Goal: Task Accomplishment & Management: Manage account settings

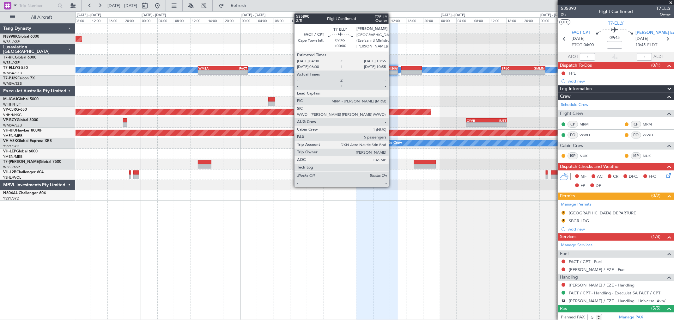
click at [392, 70] on div "-" at bounding box center [387, 72] width 20 height 4
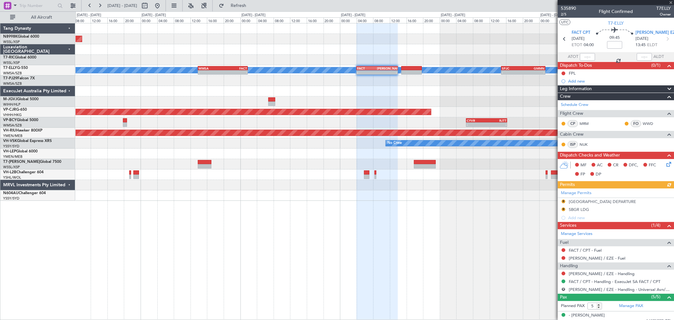
click at [616, 42] on mat-tooltip-component "Flight Time" at bounding box center [612, 49] width 29 height 17
click at [613, 45] on div "Flight Time" at bounding box center [613, 49] width 20 height 8
click at [617, 41] on input at bounding box center [614, 45] width 15 height 8
type input "+01:00"
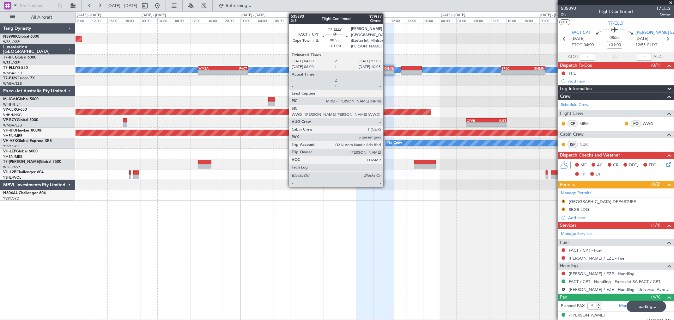
click at [386, 68] on div "[PERSON_NAME]" at bounding box center [384, 68] width 18 height 4
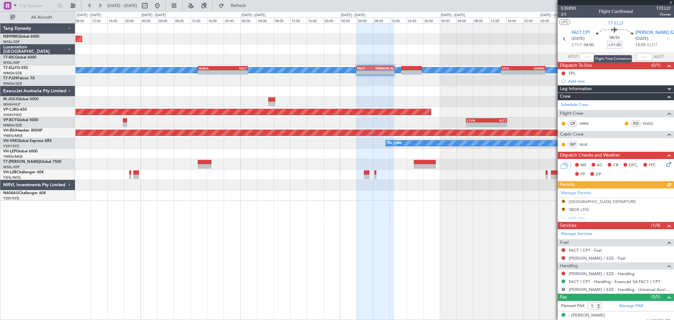
click at [609, 45] on input "+01:00" at bounding box center [614, 45] width 15 height 8
type input "+02:00"
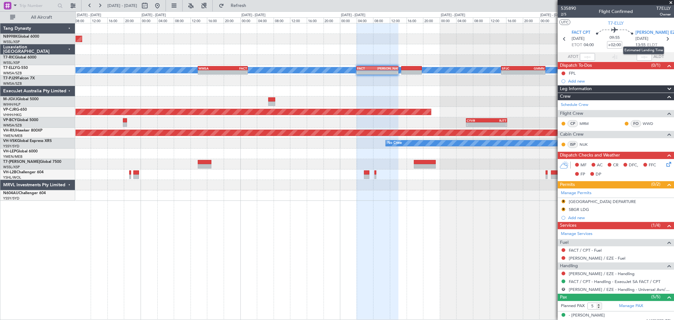
click at [619, 44] on mat-tooltip-component "Estimated Landing Time" at bounding box center [644, 50] width 50 height 17
click at [615, 43] on input "+02:00" at bounding box center [614, 45] width 15 height 8
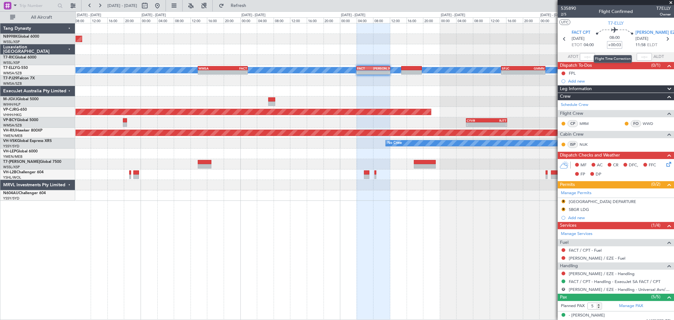
click at [615, 43] on input "+00:03" at bounding box center [614, 45] width 15 height 8
drag, startPoint x: 620, startPoint y: 45, endPoint x: 597, endPoint y: 46, distance: 22.5
click at [598, 46] on div "08:00 +00:03" at bounding box center [615, 38] width 42 height 23
type input "+02:45"
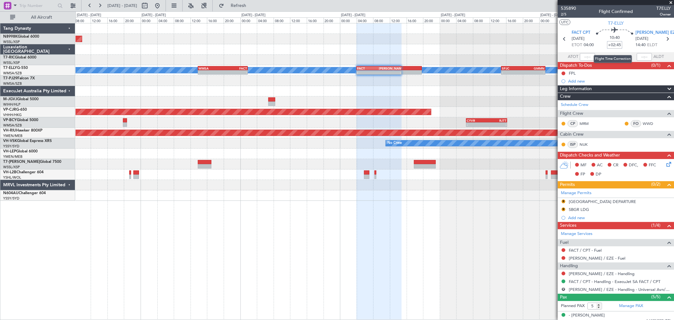
click at [618, 43] on input "+02:45" at bounding box center [614, 45] width 15 height 8
type input "+02:50"
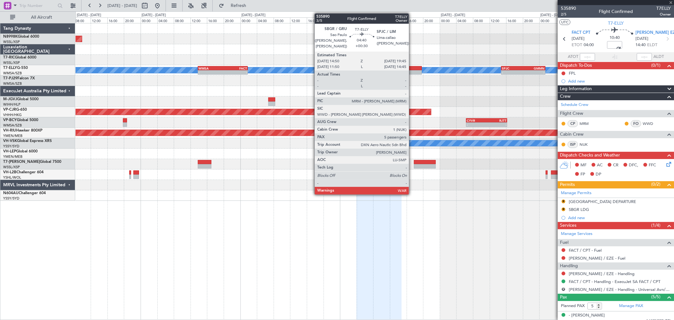
click at [412, 66] on div at bounding box center [411, 68] width 21 height 4
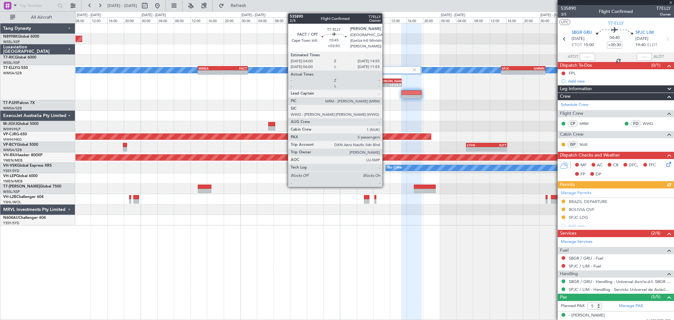
click at [386, 80] on div "[PERSON_NAME]" at bounding box center [390, 81] width 22 height 4
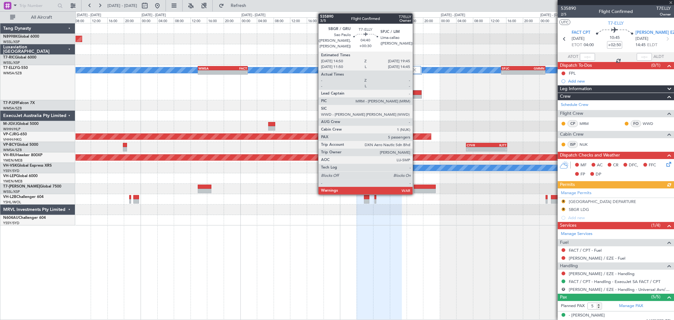
click at [416, 95] on div at bounding box center [412, 97] width 20 height 4
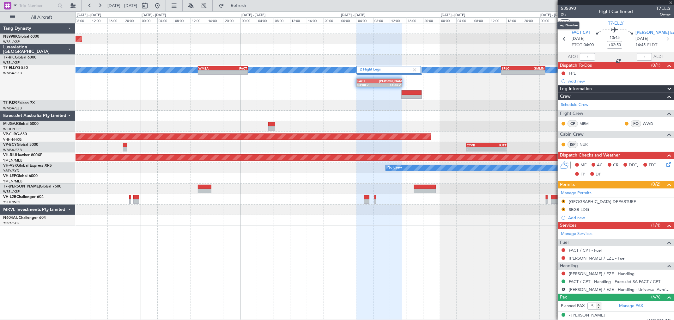
click at [566, 12] on span "2/5" at bounding box center [568, 14] width 15 height 5
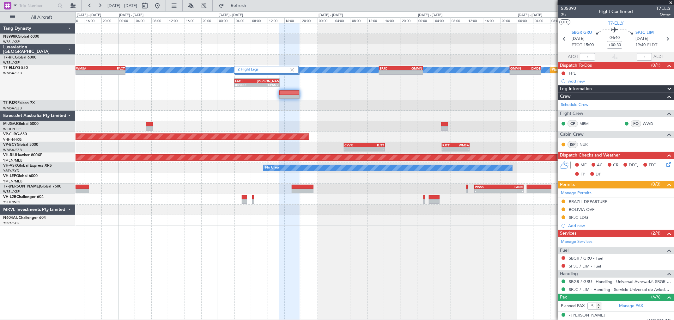
click at [389, 95] on div "2 Flight Legs MEL Planned Maint Dubai (Dubai Intl) - - WMSA 13:50 Z FACT 01:50 …" at bounding box center [375, 82] width 598 height 35
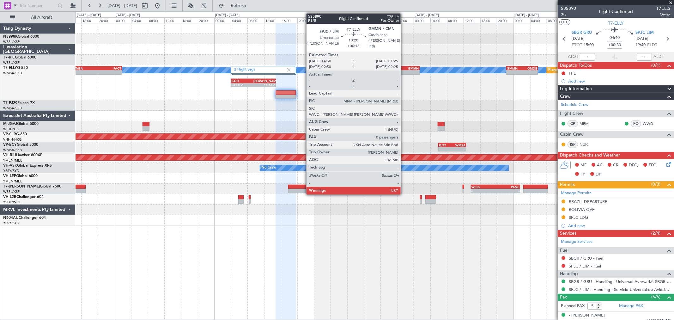
click at [404, 69] on div "GMMN" at bounding box center [408, 68] width 21 height 4
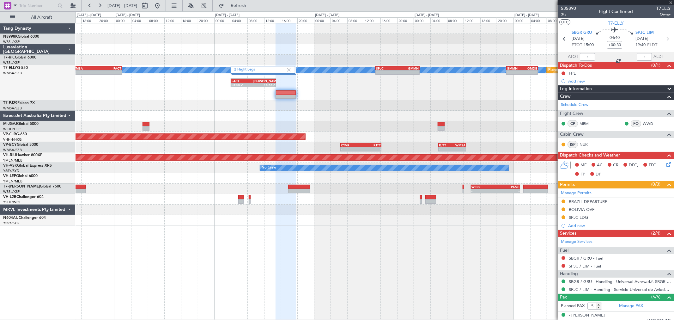
type input "+00:15"
type input "0"
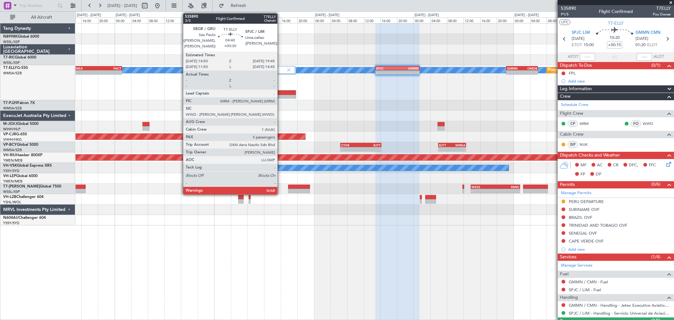
click at [281, 92] on div at bounding box center [286, 92] width 20 height 4
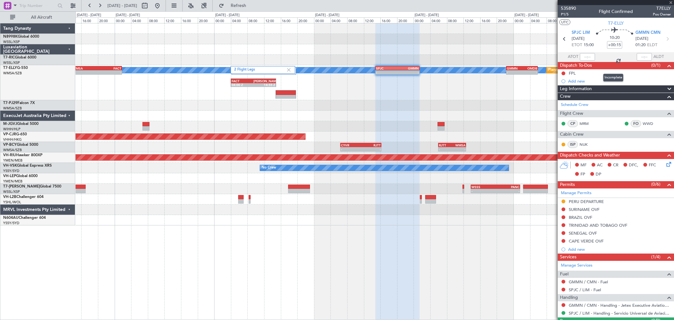
type input "+00:30"
type input "5"
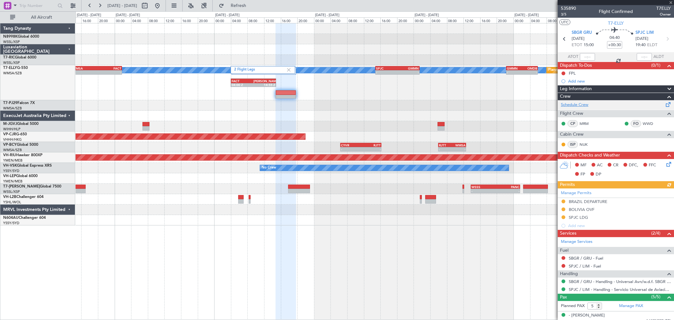
click at [569, 104] on link "Schedule Crew" at bounding box center [574, 105] width 27 height 6
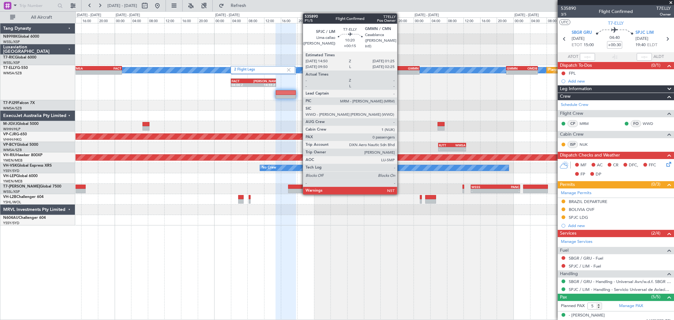
click at [400, 69] on div "GMMN" at bounding box center [408, 68] width 21 height 4
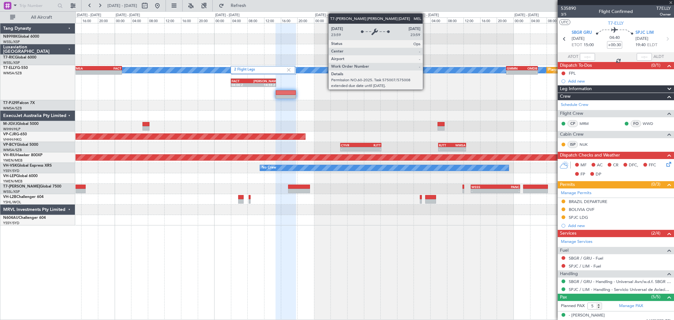
type input "+00:15"
type input "0"
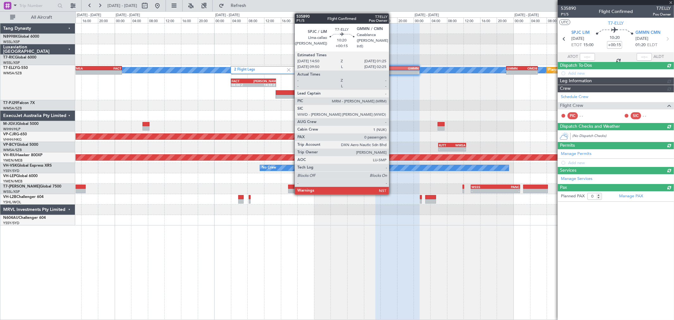
click at [392, 68] on div "SPJC" at bounding box center [386, 68] width 21 height 4
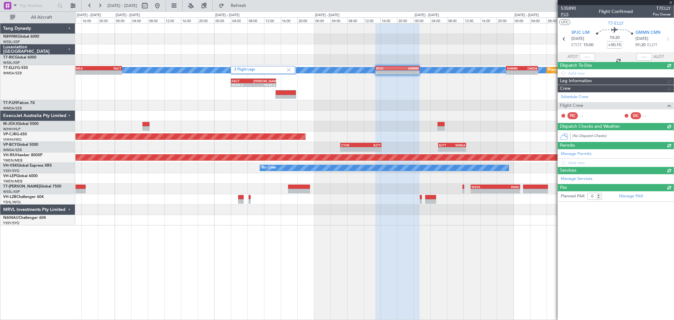
click at [564, 16] on span "P1/5" at bounding box center [568, 14] width 15 height 5
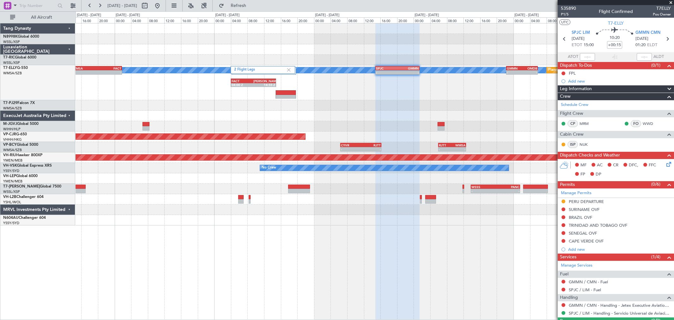
click at [393, 93] on div "2 Flight Legs MEL Planned Maint Dubai (Dubai Intl) - - WMSA 13:50 Z FACT 01:50 …" at bounding box center [375, 82] width 598 height 35
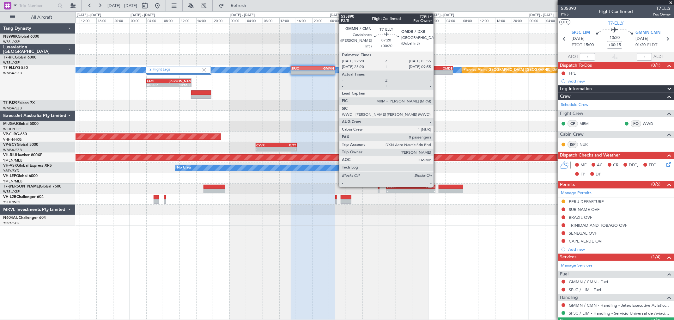
click at [435, 71] on div "-" at bounding box center [429, 72] width 15 height 4
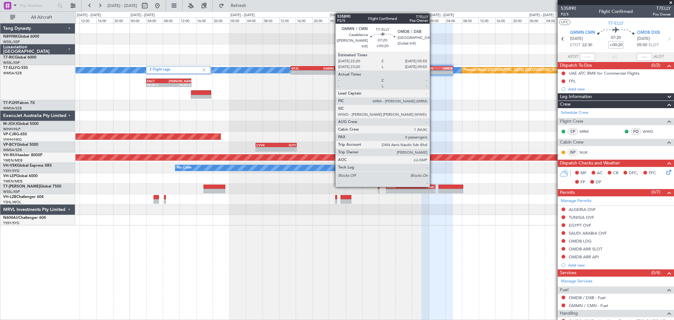
click at [433, 67] on div "GMMN" at bounding box center [429, 68] width 15 height 4
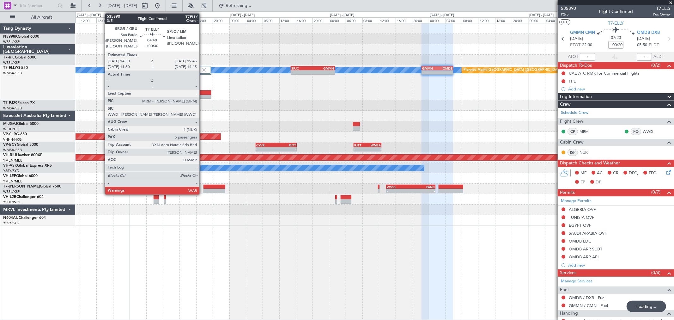
click at [203, 95] on div at bounding box center [201, 97] width 20 height 4
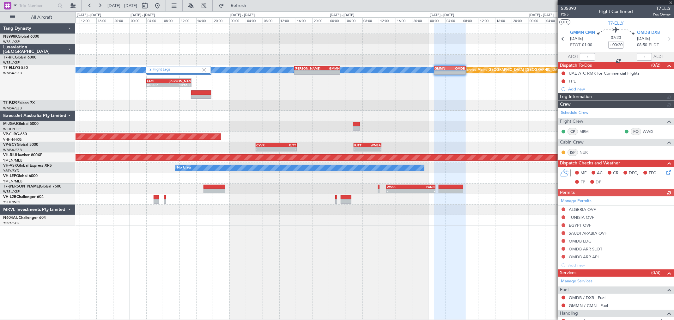
type input "+00:30"
type input "5"
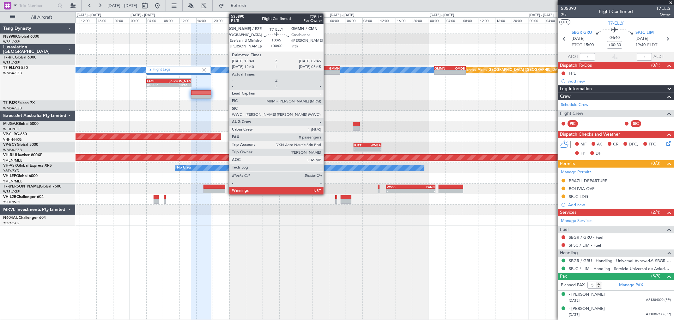
click at [327, 70] on div "- -" at bounding box center [317, 72] width 46 height 4
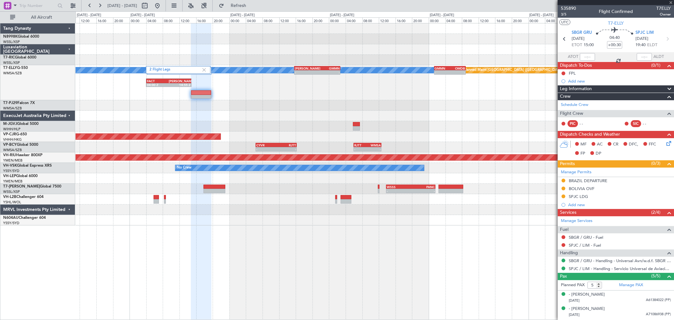
click at [292, 48] on div "2 Flight Legs MEL Planned Maint Dubai (Dubai Intl) - - SAEZ 15:40 Z GMMN 02:45 …" at bounding box center [375, 124] width 598 height 202
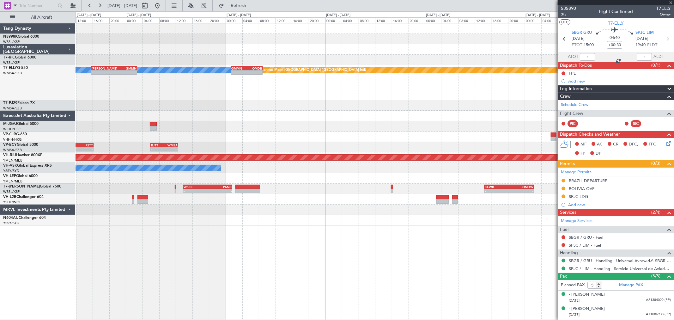
type input "0"
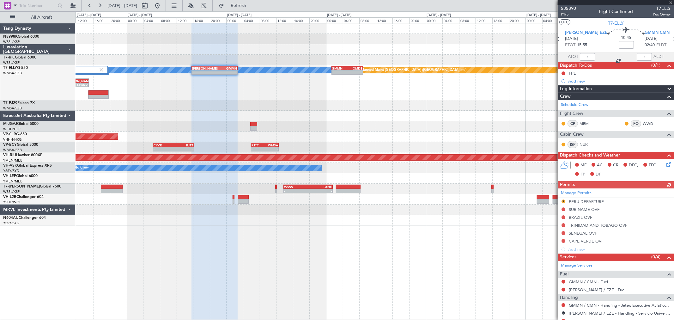
click at [283, 97] on div "MEL Planned Maint Dubai (Dubai Intl) - - SAEZ 15:40 Z GMMN 02:45 Z - - GMMN 01:…" at bounding box center [375, 82] width 598 height 35
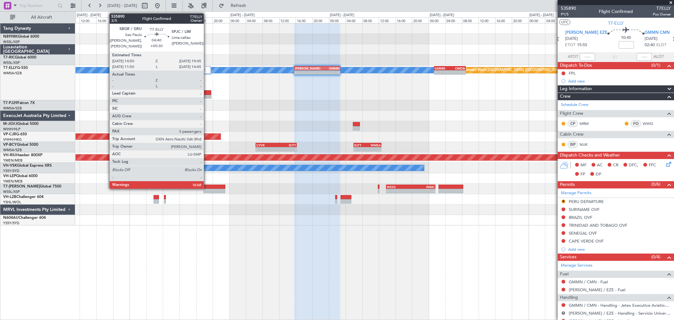
click at [207, 94] on div at bounding box center [201, 92] width 20 height 4
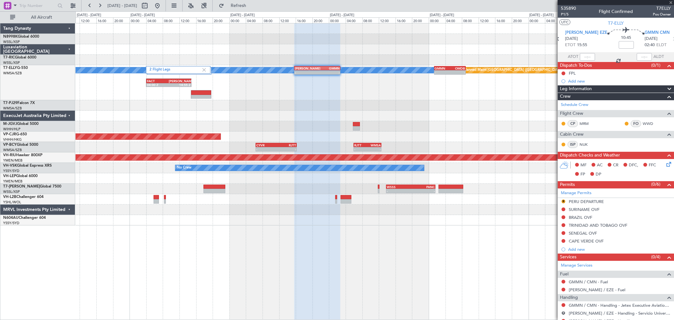
type input "+00:30"
type input "5"
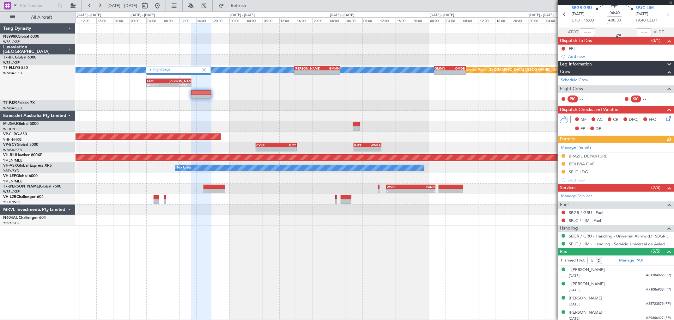
scroll to position [41, 0]
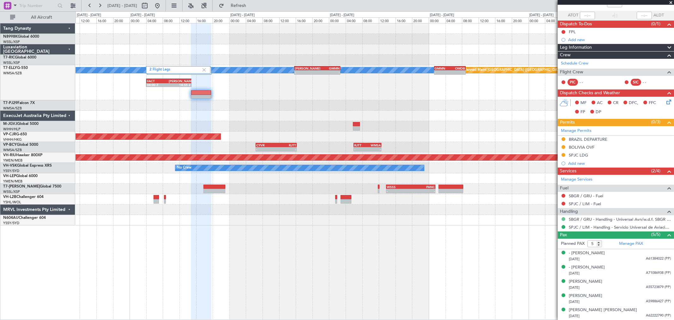
click at [563, 217] on button at bounding box center [564, 219] width 4 height 4
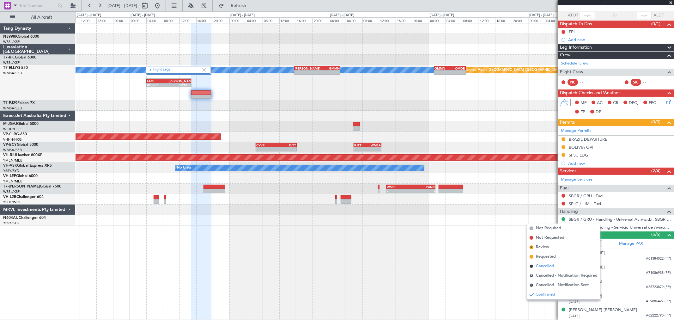
click at [543, 264] on span "Cancelled" at bounding box center [545, 266] width 18 height 6
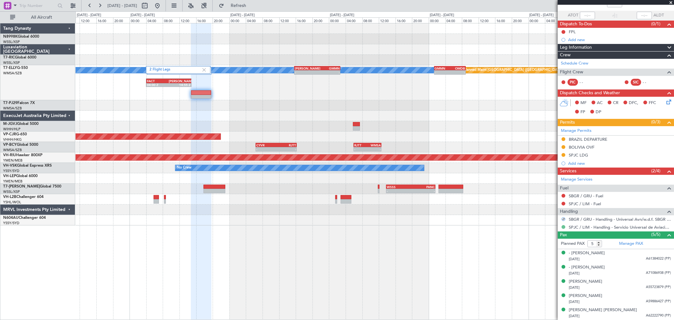
click at [562, 226] on button at bounding box center [564, 227] width 4 height 4
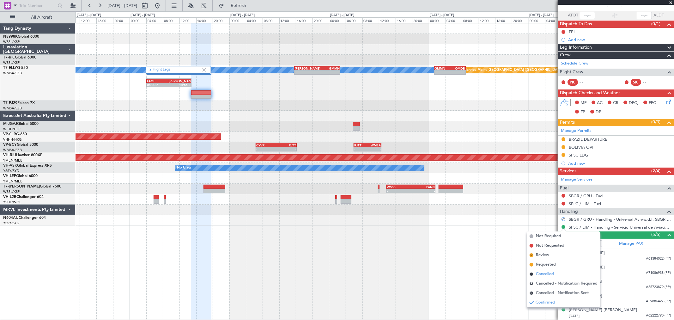
click at [544, 271] on span "Cancelled" at bounding box center [545, 274] width 18 height 6
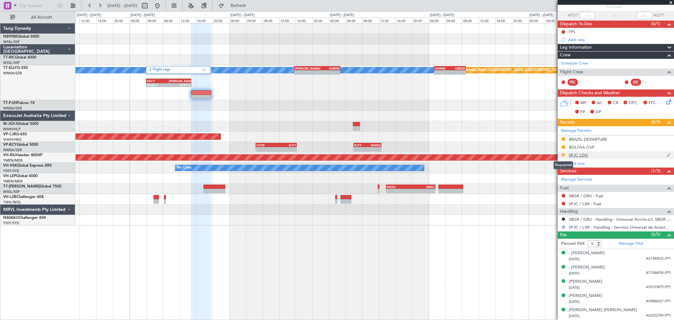
click at [562, 155] on button at bounding box center [564, 155] width 4 height 4
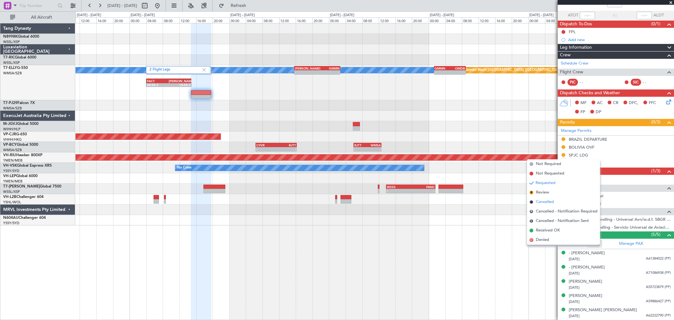
click at [542, 202] on span "Cancelled" at bounding box center [545, 202] width 18 height 6
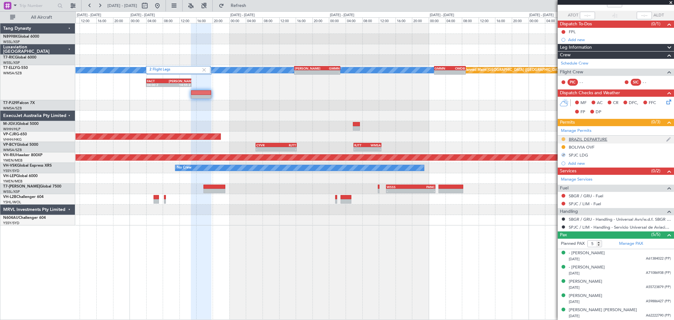
click at [563, 138] on button at bounding box center [564, 139] width 4 height 4
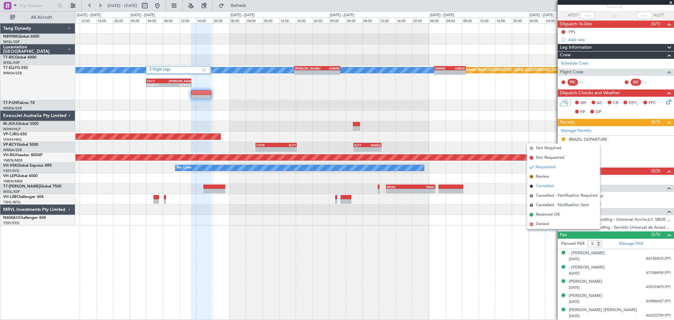
click at [539, 185] on span "Cancelled" at bounding box center [545, 186] width 18 height 6
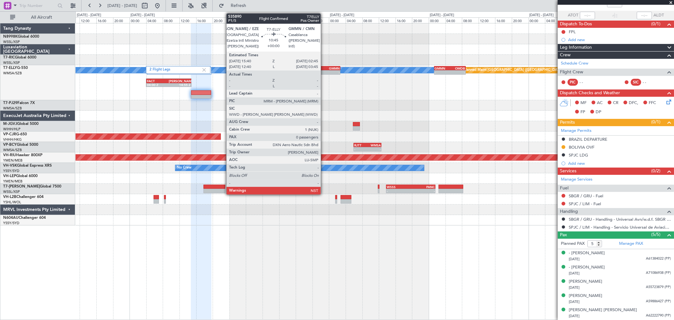
click at [324, 64] on div at bounding box center [375, 60] width 598 height 10
click at [325, 68] on div "GMMN" at bounding box center [328, 68] width 22 height 4
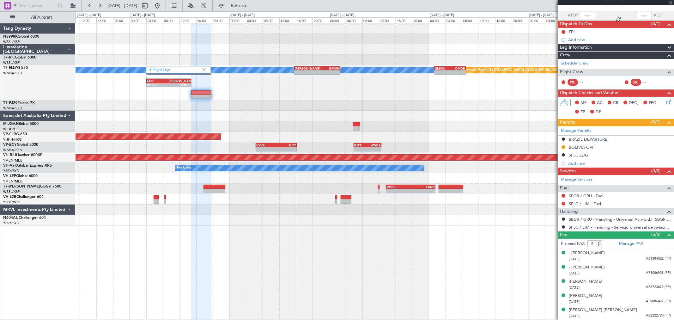
type input "0"
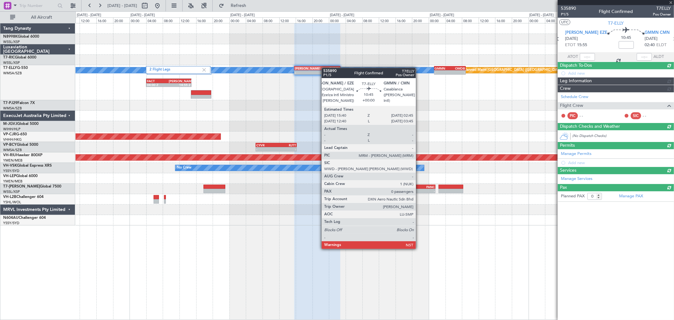
click at [325, 68] on div "GMMN" at bounding box center [328, 68] width 22 height 4
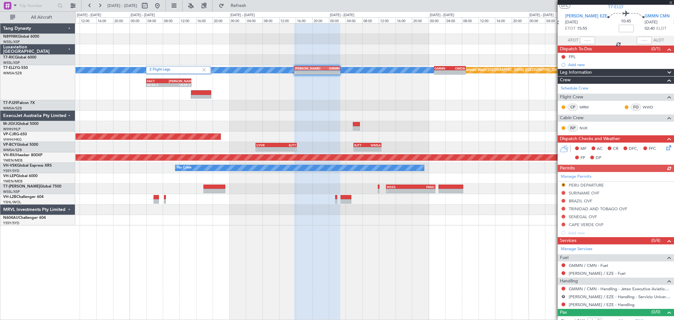
scroll to position [23, 0]
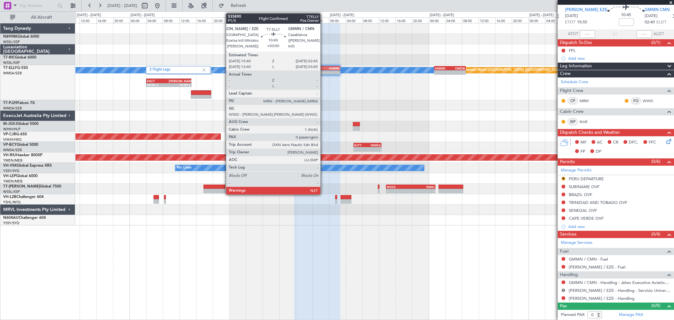
click at [324, 71] on div "-" at bounding box center [328, 72] width 22 height 4
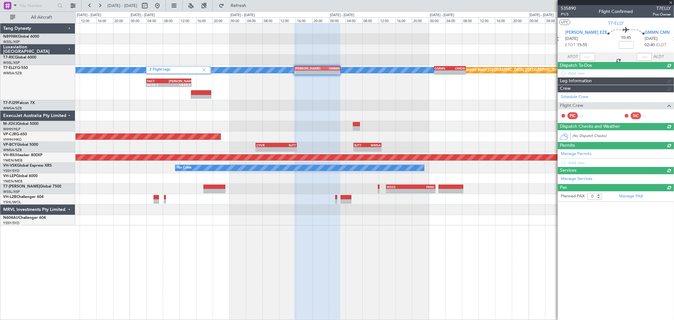
scroll to position [0, 0]
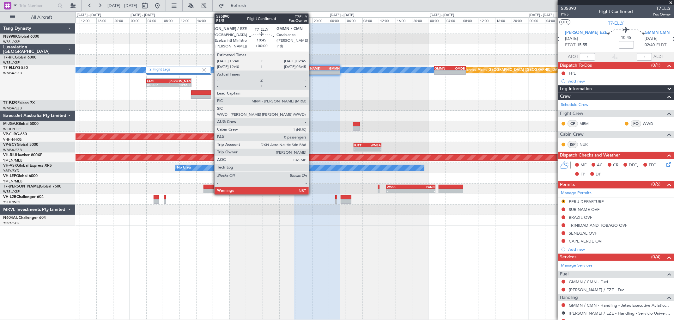
click at [312, 69] on div "[PERSON_NAME]" at bounding box center [306, 68] width 22 height 4
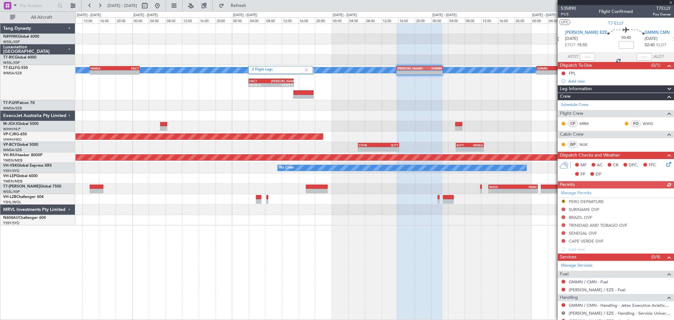
click at [380, 115] on div "Planned Maint Singapore (Seletar) 2 Flight Legs MEL Planned Maint Dubai (Dubai …" at bounding box center [375, 124] width 598 height 202
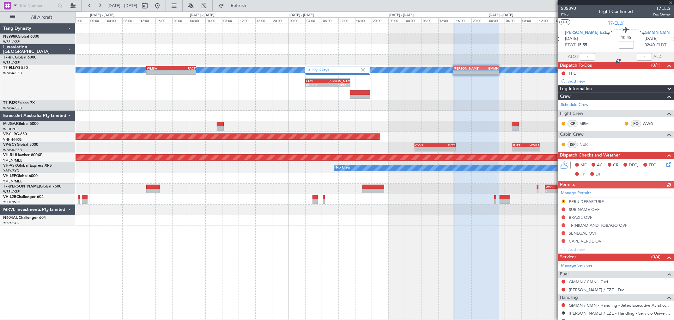
click at [443, 169] on div "Planned Maint Singapore (Seletar) 2 Flight Legs MEL Planned Maint Dubai (Dubai …" at bounding box center [375, 124] width 598 height 202
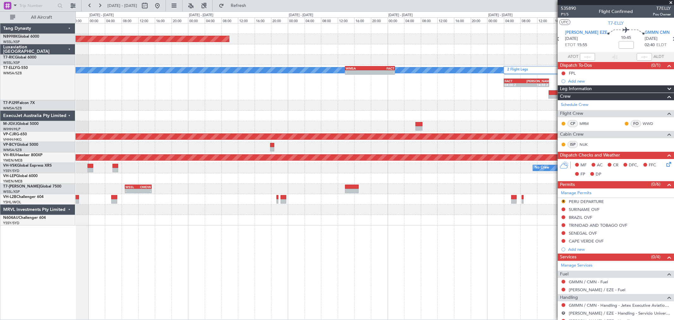
click at [467, 172] on div "Planned Maint Singapore (Seletar) 2 Flight Legs MEL - - SAEZ 15:40 Z GMMN 02:45…" at bounding box center [375, 124] width 598 height 202
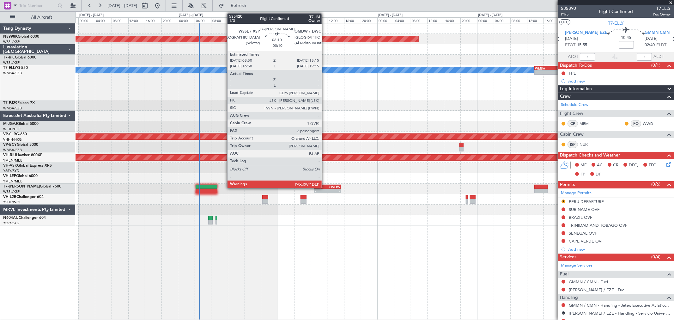
click at [325, 187] on div "WSSL" at bounding box center [321, 187] width 13 height 4
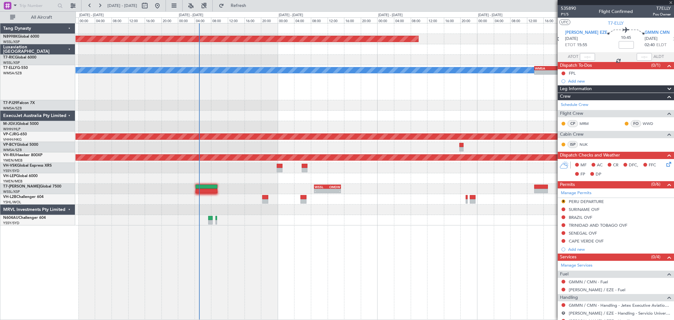
type input "-00:10"
type input "2"
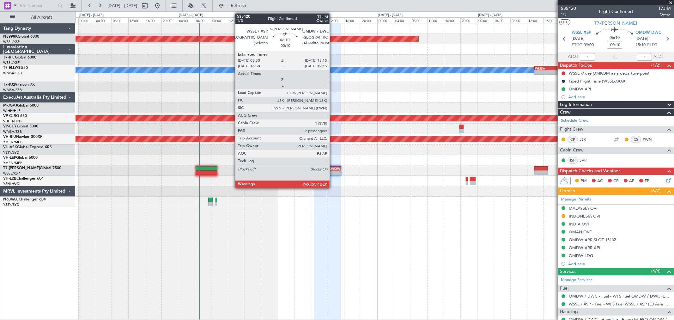
click at [333, 171] on div "-" at bounding box center [333, 173] width 13 height 4
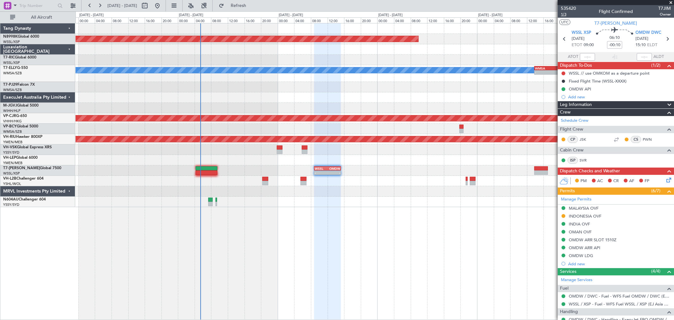
click at [561, 16] on span "1/3" at bounding box center [568, 14] width 15 height 5
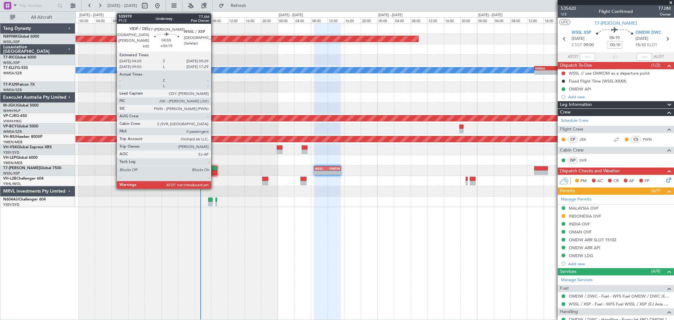
click at [214, 168] on div at bounding box center [206, 168] width 21 height 4
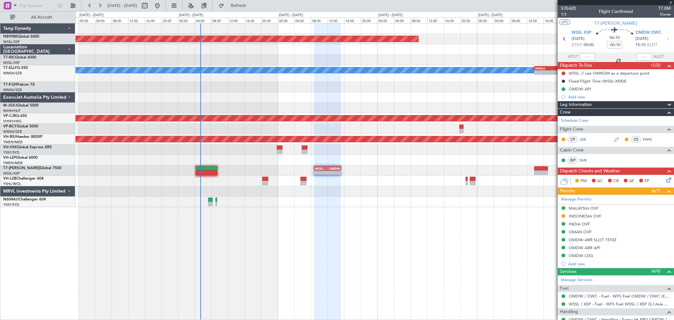
type input "+00:19"
type input "0"
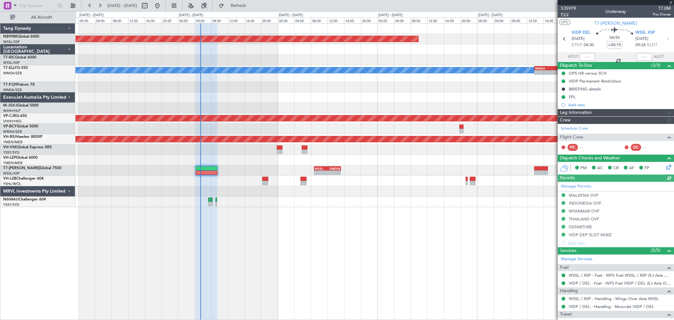
type input "Hafiz Sapuwan (HHAFI)"
click at [564, 14] on span "P1/2" at bounding box center [568, 14] width 15 height 5
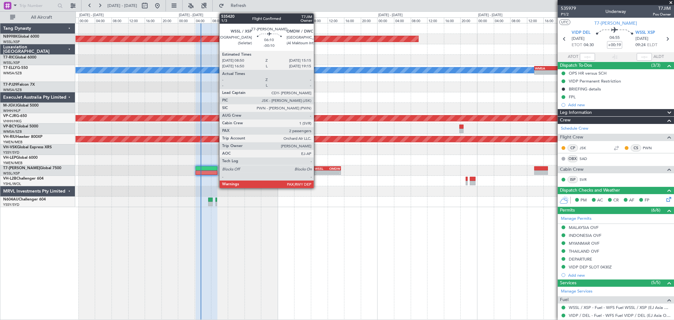
click at [318, 170] on div "08:50 Z" at bounding box center [321, 172] width 13 height 4
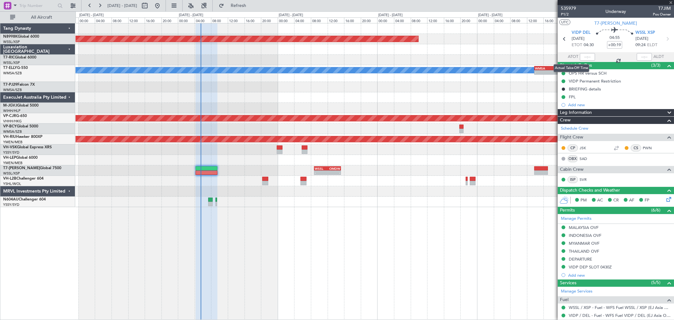
type input "-00:10"
type input "2"
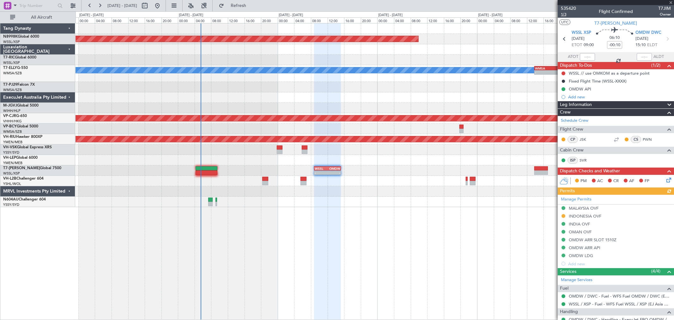
click at [563, 16] on span "1/3" at bounding box center [568, 14] width 15 height 5
click at [563, 74] on button at bounding box center [564, 73] width 4 height 4
click at [552, 99] on span at bounding box center [552, 101] width 4 height 4
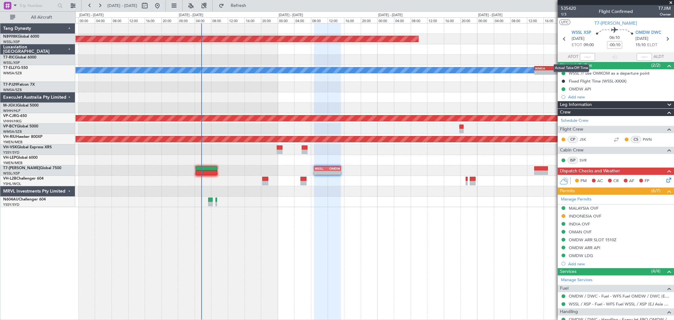
click at [564, 71] on div "Actual Take-Off Time" at bounding box center [572, 68] width 36 height 8
click at [562, 74] on mat-tooltip-component "Actual Take-Off Time" at bounding box center [571, 68] width 45 height 17
click at [563, 71] on button at bounding box center [564, 73] width 4 height 4
click at [560, 83] on span "Not Started" at bounding box center [567, 82] width 22 height 6
click at [665, 181] on icon at bounding box center [667, 178] width 5 height 5
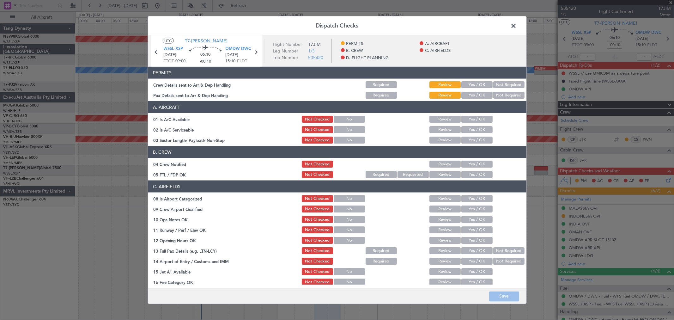
click at [477, 82] on button "Yes / OK" at bounding box center [476, 84] width 31 height 7
click at [474, 92] on button "Yes / OK" at bounding box center [476, 95] width 31 height 7
click at [473, 117] on div "Yes / OK" at bounding box center [476, 119] width 32 height 9
click at [473, 131] on button "Yes / OK" at bounding box center [476, 129] width 31 height 7
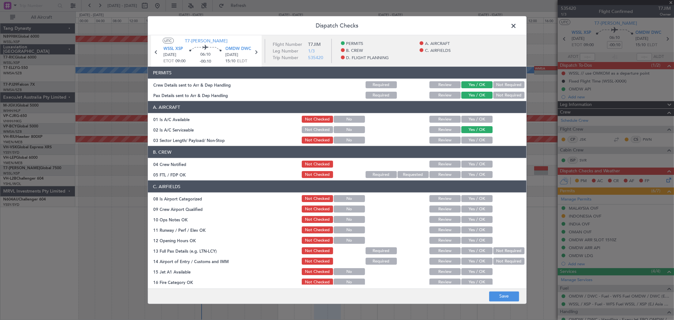
click at [472, 141] on button "Yes / OK" at bounding box center [476, 140] width 31 height 7
drag, startPoint x: 471, startPoint y: 144, endPoint x: 471, endPoint y: 149, distance: 4.7
click at [471, 146] on article "PERMITS Crew Details sent to Arr & Dep Handling Required Review Yes / OK Not Re…" at bounding box center [337, 176] width 379 height 218
click at [517, 22] on span at bounding box center [517, 27] width 0 height 13
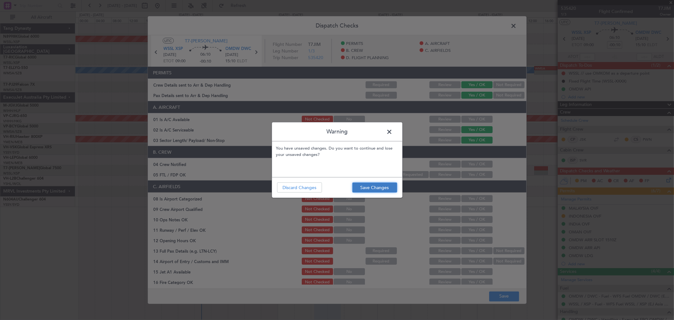
click at [387, 183] on button "Save Changes" at bounding box center [374, 187] width 45 height 10
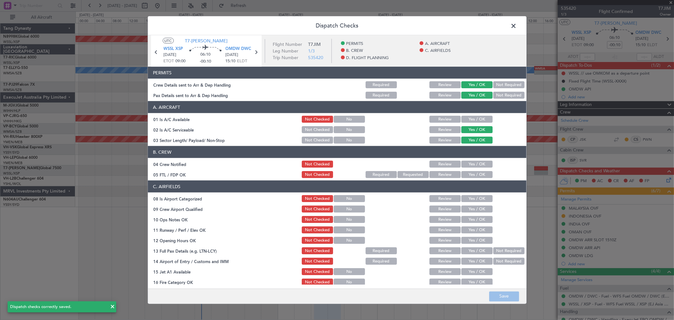
click at [517, 27] on span at bounding box center [517, 27] width 0 height 13
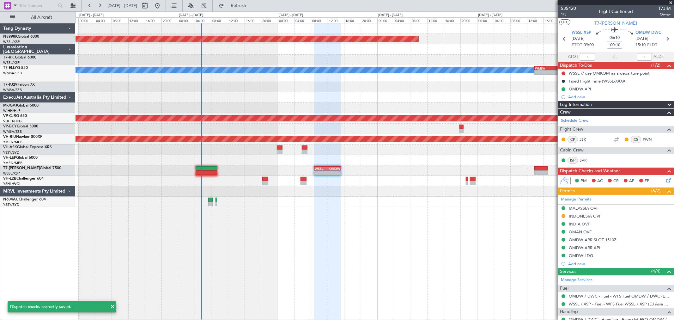
click at [665, 179] on icon at bounding box center [667, 178] width 5 height 5
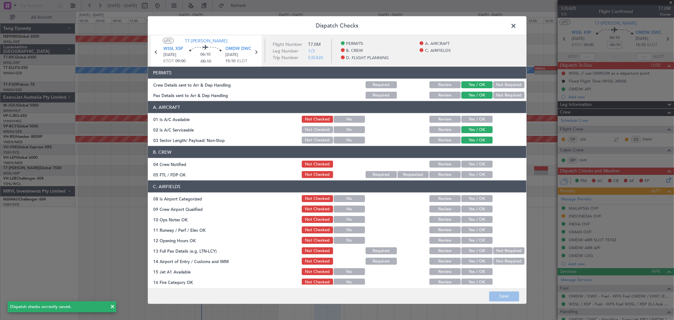
click at [479, 120] on button "Yes / OK" at bounding box center [476, 119] width 31 height 7
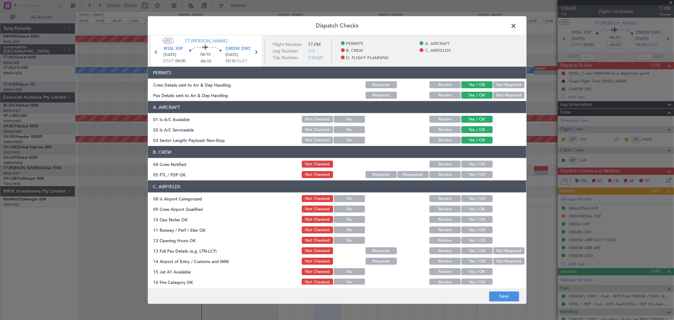
click at [468, 163] on button "Yes / OK" at bounding box center [476, 164] width 31 height 7
click at [469, 172] on button "Yes / OK" at bounding box center [476, 174] width 31 height 7
drag, startPoint x: 472, startPoint y: 192, endPoint x: 471, endPoint y: 199, distance: 7.6
click at [472, 193] on section "C. AIRFIELDS 08 Is Airport Categorized Not Checked No Review Yes / OK 09 Crew A…" at bounding box center [337, 259] width 379 height 158
click at [471, 199] on button "Yes / OK" at bounding box center [476, 198] width 31 height 7
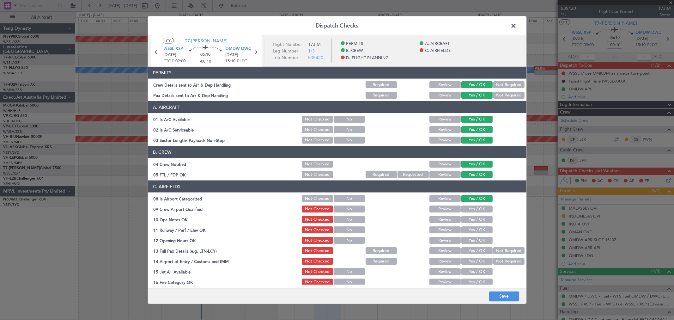
click at [470, 211] on button "Yes / OK" at bounding box center [476, 208] width 31 height 7
drag, startPoint x: 470, startPoint y: 214, endPoint x: 470, endPoint y: 221, distance: 7.3
click at [470, 216] on section "C. AIRFIELDS 08 Is Airport Categorized Not Checked No Review Yes / OK 09 Crew A…" at bounding box center [337, 259] width 379 height 158
drag, startPoint x: 471, startPoint y: 221, endPoint x: 470, endPoint y: 228, distance: 6.6
click at [471, 225] on section "C. AIRFIELDS 08 Is Airport Categorized Not Checked No Review Yes / OK 09 Crew A…" at bounding box center [337, 259] width 379 height 158
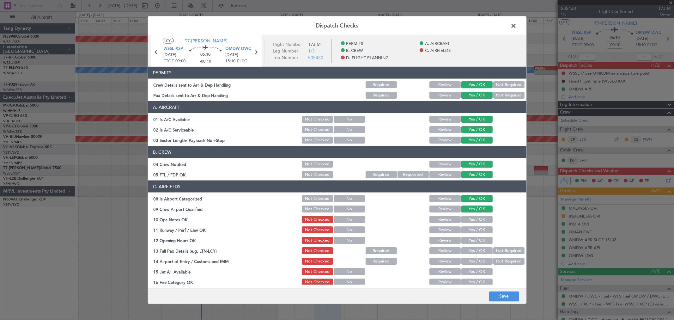
click at [470, 227] on button "Yes / OK" at bounding box center [476, 229] width 31 height 7
drag, startPoint x: 470, startPoint y: 231, endPoint x: 470, endPoint y: 236, distance: 5.1
click at [470, 233] on button "Yes / OK" at bounding box center [476, 229] width 31 height 7
drag, startPoint x: 470, startPoint y: 237, endPoint x: 471, endPoint y: 241, distance: 4.3
click at [470, 239] on button "Yes / OK" at bounding box center [476, 240] width 31 height 7
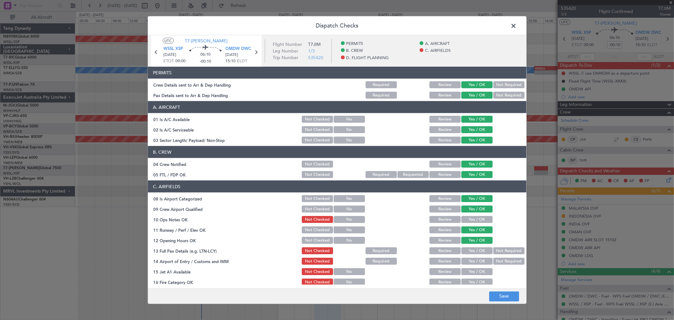
drag, startPoint x: 471, startPoint y: 241, endPoint x: 472, endPoint y: 245, distance: 3.6
click at [471, 242] on button "Yes / OK" at bounding box center [476, 240] width 31 height 7
drag, startPoint x: 472, startPoint y: 245, endPoint x: 472, endPoint y: 251, distance: 6.3
click at [472, 247] on section "C. AIRFIELDS 08 Is Airport Categorized Not Checked No Review Yes / OK 09 Crew A…" at bounding box center [337, 259] width 379 height 158
click at [472, 256] on section "C. AIRFIELDS 08 Is Airport Categorized Not Checked No Review Yes / OK 09 Crew A…" at bounding box center [337, 259] width 379 height 158
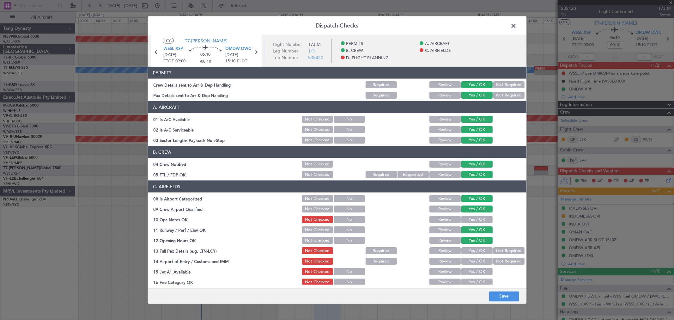
click at [473, 258] on button "Yes / OK" at bounding box center [476, 261] width 31 height 7
click at [478, 217] on button "Yes / OK" at bounding box center [476, 219] width 31 height 7
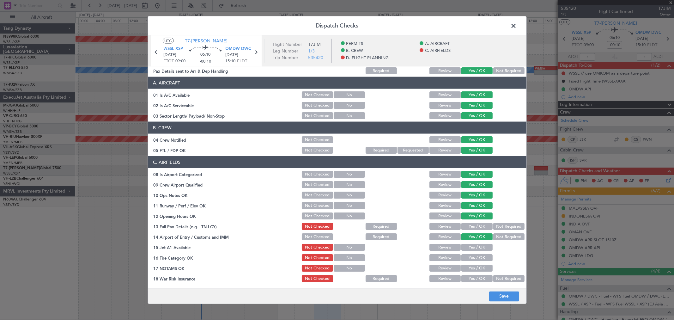
scroll to position [35, 0]
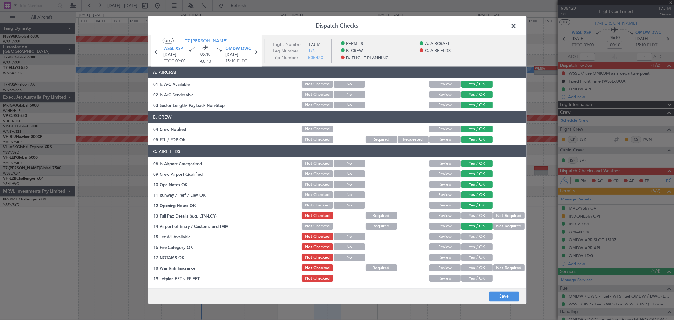
click at [471, 238] on button "Yes / OK" at bounding box center [476, 236] width 31 height 7
click at [469, 245] on button "Yes / OK" at bounding box center [476, 246] width 31 height 7
click at [469, 251] on section "C. AIRFIELDS 08 Is Airport Categorized Not Checked No Review Yes / OK 09 Crew A…" at bounding box center [337, 224] width 379 height 158
drag, startPoint x: 468, startPoint y: 257, endPoint x: 467, endPoint y: 263, distance: 5.5
click at [468, 258] on button "Yes / OK" at bounding box center [476, 257] width 31 height 7
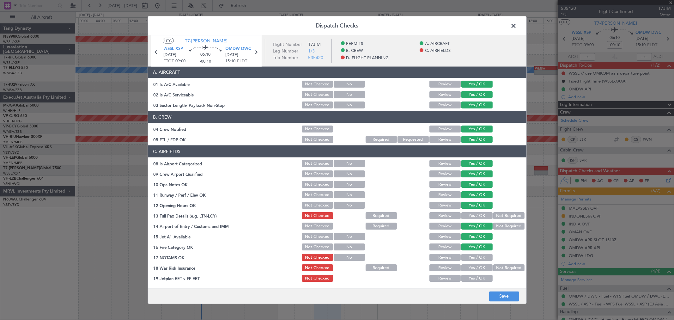
click at [467, 264] on div "Yes / OK" at bounding box center [476, 267] width 32 height 9
click at [467, 266] on button "Yes / OK" at bounding box center [476, 267] width 31 height 7
click at [493, 266] on button "Not Required" at bounding box center [508, 267] width 31 height 7
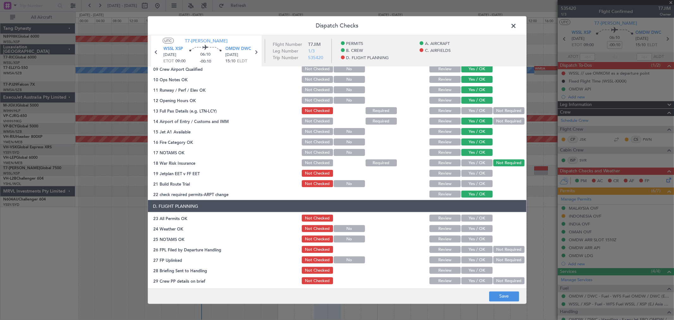
scroll to position [140, 0]
drag, startPoint x: 478, startPoint y: 171, endPoint x: 474, endPoint y: 182, distance: 12.1
click at [478, 172] on button "Yes / OK" at bounding box center [476, 172] width 31 height 7
click at [474, 182] on button "Yes / OK" at bounding box center [476, 183] width 31 height 7
click at [501, 293] on button "Save" at bounding box center [504, 296] width 30 height 10
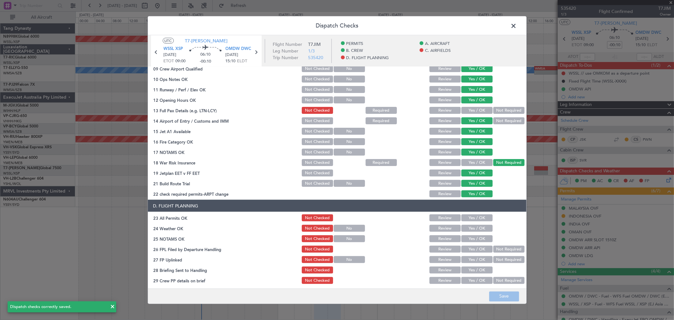
click at [517, 26] on span at bounding box center [517, 27] width 0 height 13
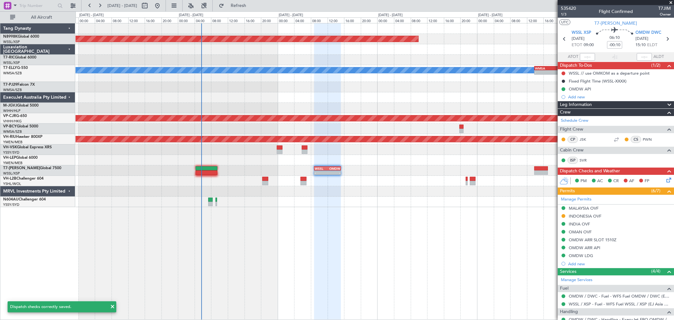
click at [513, 26] on div at bounding box center [375, 28] width 598 height 10
click at [665, 180] on icon at bounding box center [667, 178] width 5 height 5
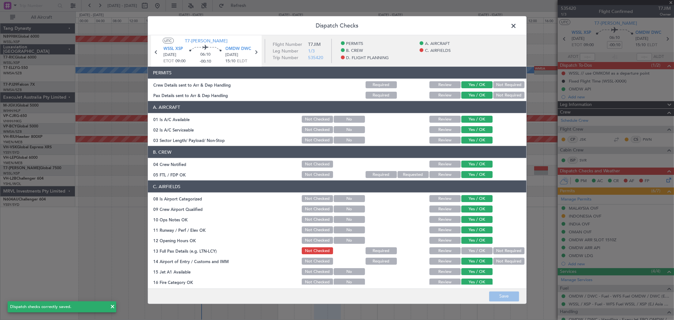
click at [470, 248] on button "Yes / OK" at bounding box center [476, 250] width 31 height 7
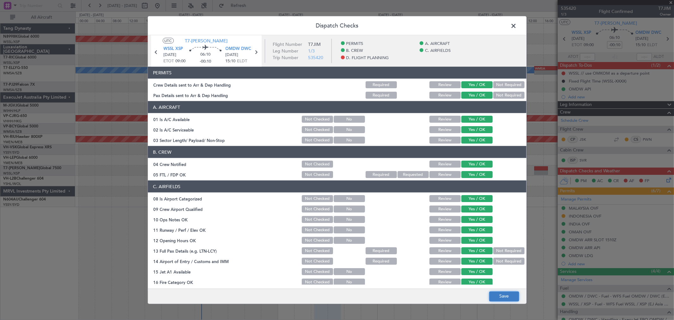
click at [509, 294] on button "Save" at bounding box center [504, 296] width 30 height 10
click at [517, 26] on span at bounding box center [517, 27] width 0 height 13
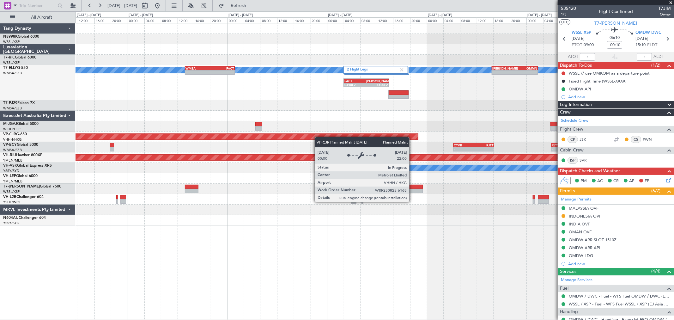
click at [307, 140] on div "Planned Maint Singapore (Seletar) MEL - - WMSA 13:50 Z FACT 01:50 Z FACT 04:00 …" at bounding box center [375, 124] width 598 height 202
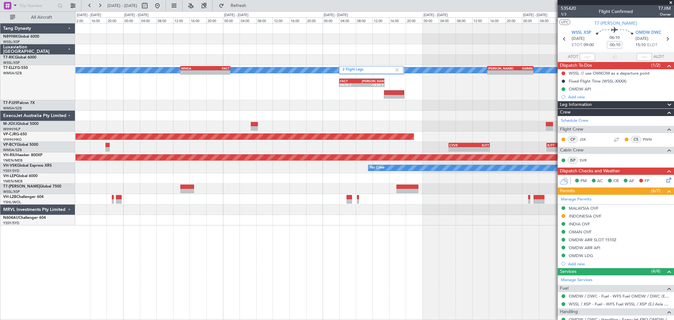
click at [427, 124] on div "Planned Maint Singapore (Seletar) MEL - - WMSA 13:50 Z FACT 01:50 Z FACT 04:00 …" at bounding box center [375, 124] width 598 height 202
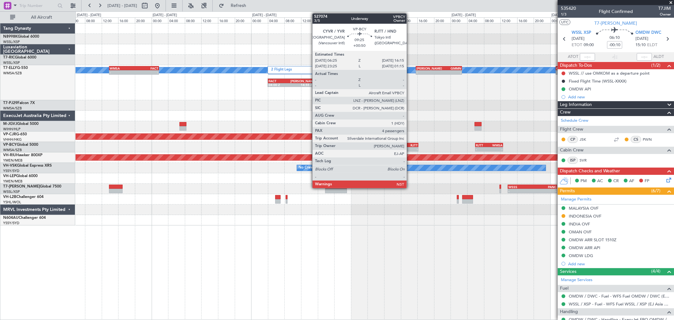
click at [410, 147] on div "-" at bounding box center [408, 149] width 20 height 4
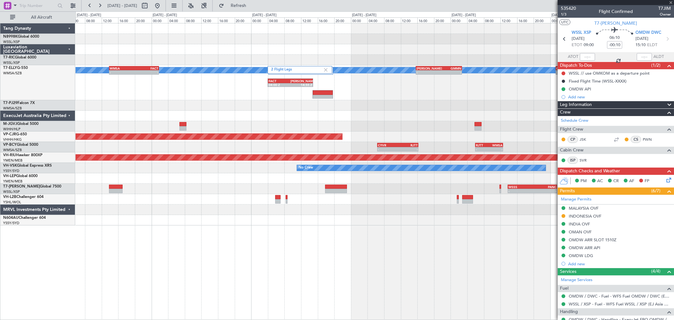
type input "+00:50"
type input "4"
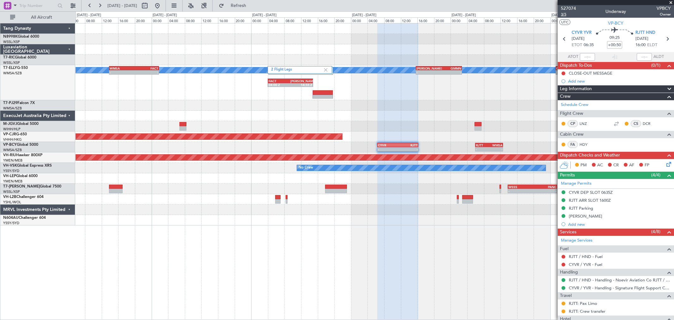
click at [564, 16] on span "3/5" at bounding box center [568, 14] width 15 height 5
click at [433, 127] on div "Planned Maint Singapore (Seletar) 2 Flight Legs Planned Maint Dubai (Dubai Intl…" at bounding box center [375, 124] width 598 height 202
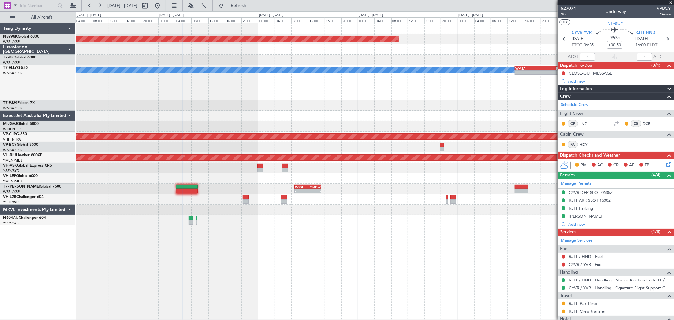
click at [323, 187] on div "Planned Maint Singapore (Seletar) 2 Flight Legs MEL - - WMSA 13:50 Z FACT 01:50…" at bounding box center [375, 124] width 598 height 202
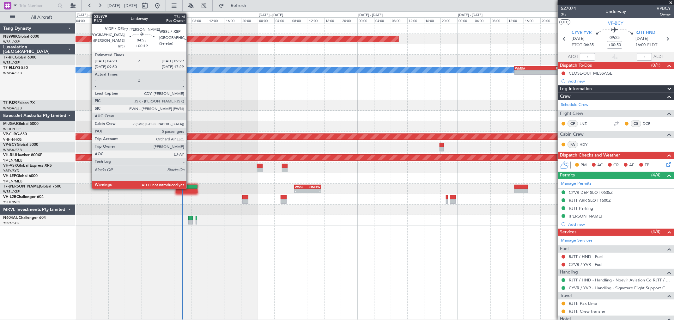
click at [184, 187] on div at bounding box center [186, 187] width 21 height 4
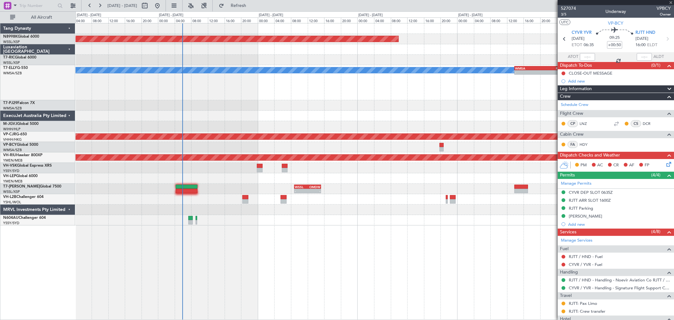
type input "+00:19"
type input "0"
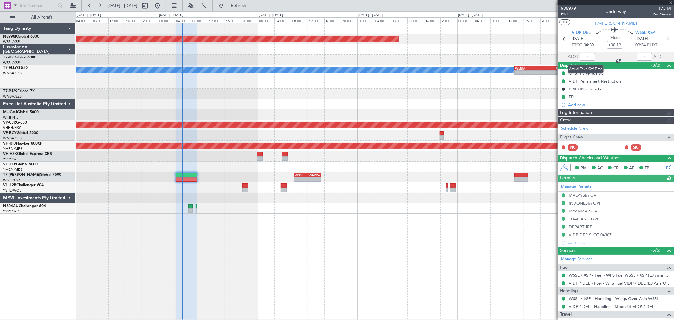
type input "Hafiz Sapuwan (HHAFI)"
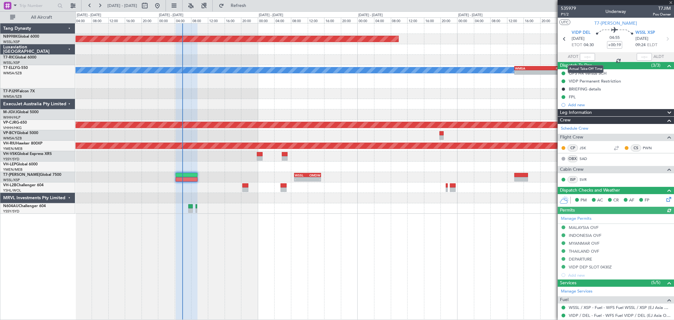
click at [586, 57] on div at bounding box center [587, 57] width 15 height 8
click at [585, 58] on div at bounding box center [587, 57] width 15 height 8
click at [587, 56] on div at bounding box center [587, 57] width 15 height 8
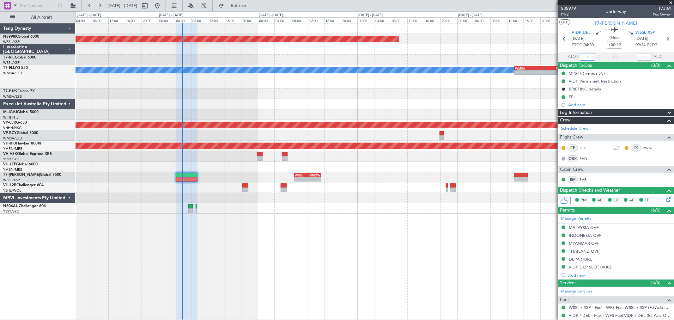
click at [587, 56] on input "text" at bounding box center [587, 57] width 15 height 8
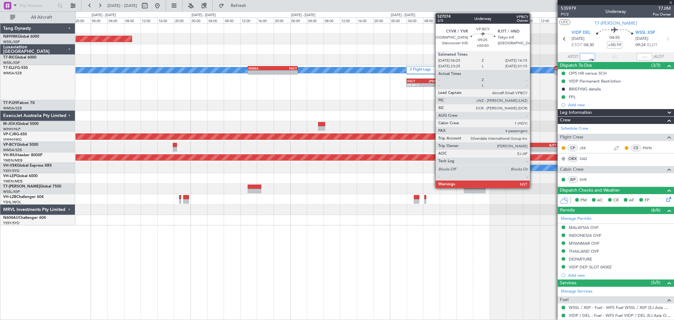
click at [533, 145] on div "CYVR" at bounding box center [527, 145] width 20 height 4
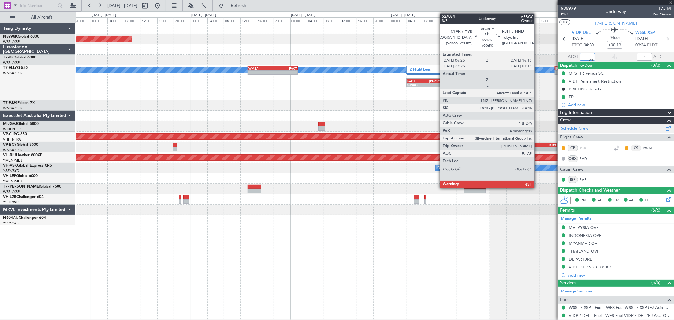
type input "05:48"
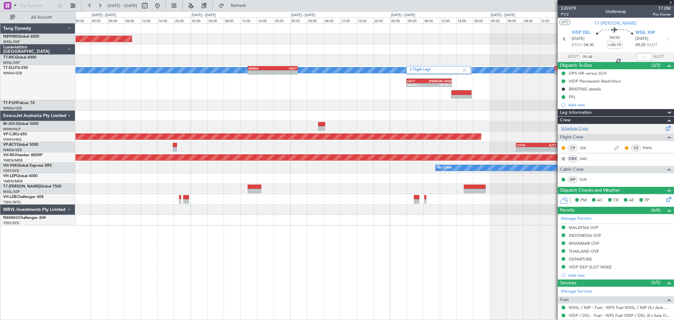
type input "+00:50"
type input "4"
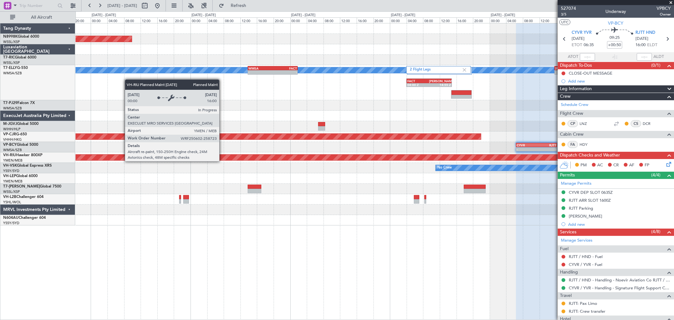
click at [397, 153] on div "Planned Maint [GEOGRAPHIC_DATA] ([GEOGRAPHIC_DATA])" at bounding box center [375, 157] width 598 height 10
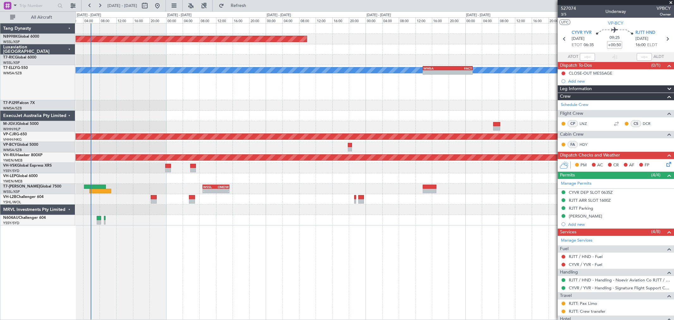
click at [297, 152] on div "- - CYVR 06:25 Z RJTT 16:15 Z - - RJTT 06:00 Z WMSA 12:40 Z" at bounding box center [375, 147] width 598 height 10
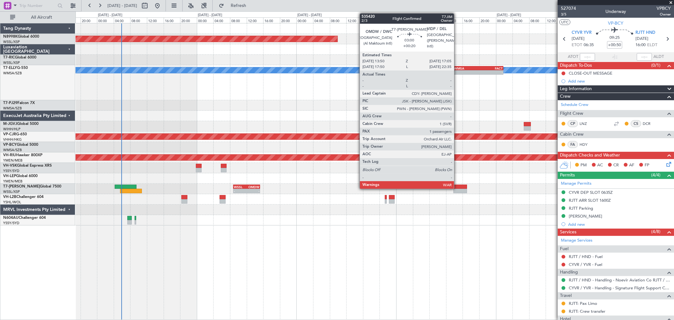
click at [457, 186] on div at bounding box center [460, 187] width 14 height 4
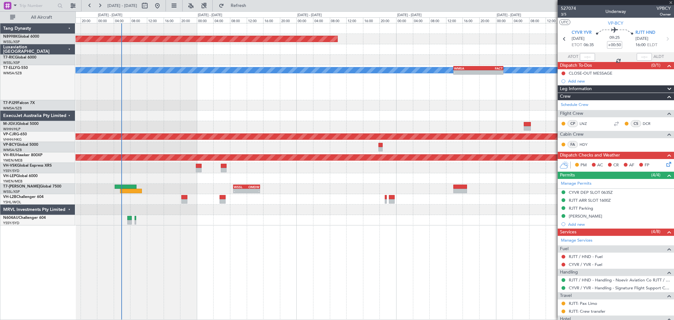
type input "+00:20"
type input "1"
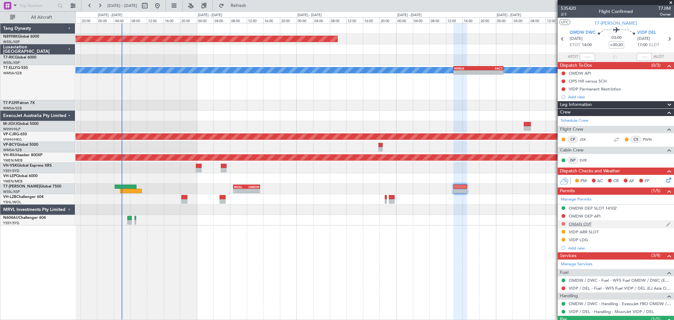
click at [565, 222] on div at bounding box center [563, 223] width 5 height 5
click at [562, 223] on button at bounding box center [564, 224] width 4 height 4
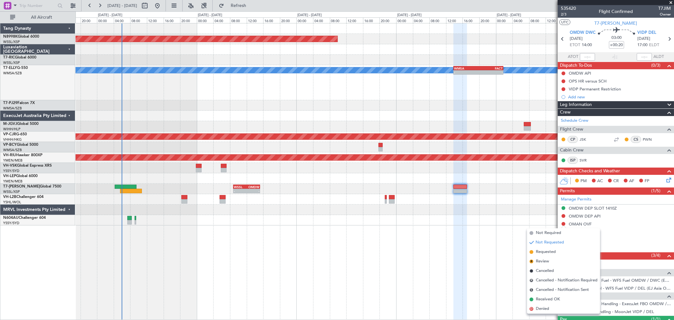
drag, startPoint x: 544, startPoint y: 250, endPoint x: 552, endPoint y: 242, distance: 11.4
click at [545, 249] on span "Requested" at bounding box center [546, 252] width 20 height 6
click at [548, 246] on div "Planned Maint Singapore (Seletar) 2 Flight Legs MEL - - WMSA 13:50 Z FACT 01:50…" at bounding box center [375, 171] width 598 height 297
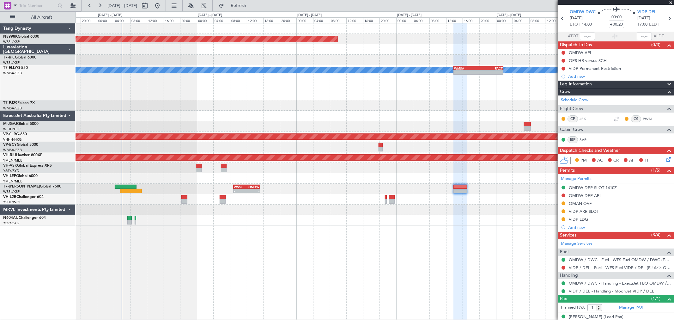
scroll to position [27, 0]
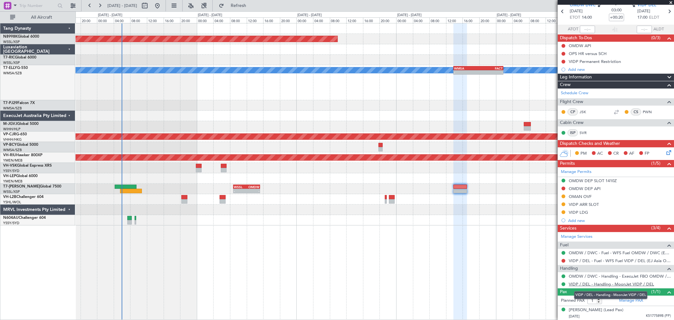
click at [583, 281] on link "VIDP / DEL - Handling - MoonJet VIDP / DEL" at bounding box center [611, 283] width 85 height 5
click at [342, 101] on div at bounding box center [375, 105] width 598 height 10
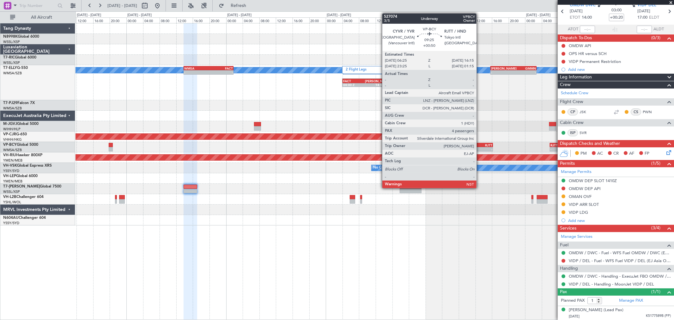
click at [480, 146] on div "RJTT" at bounding box center [482, 145] width 20 height 4
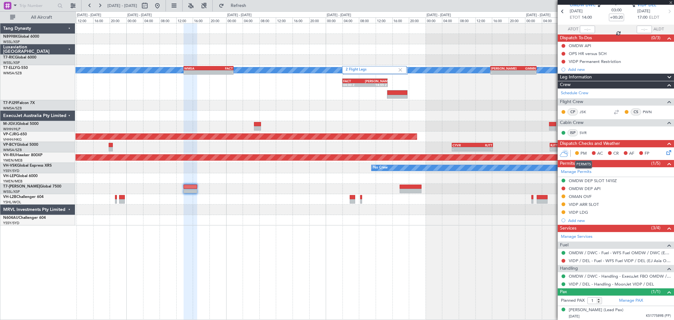
type input "+00:50"
type input "4"
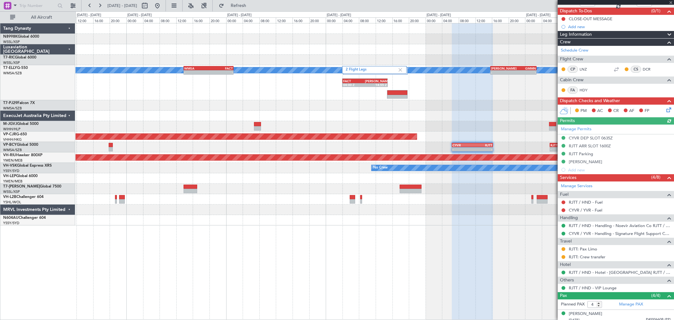
scroll to position [70, 0]
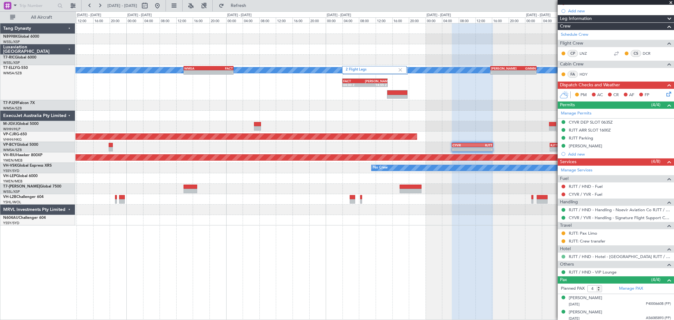
click at [562, 257] on button at bounding box center [564, 257] width 4 height 4
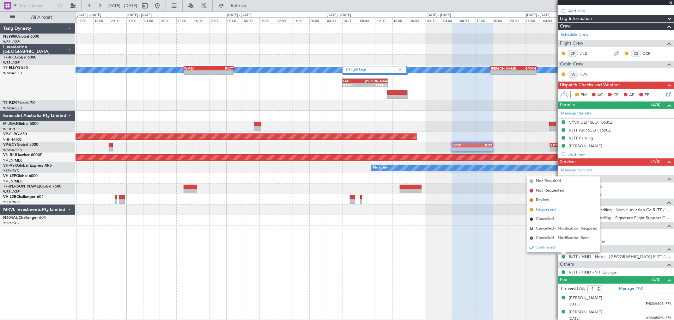
click at [550, 210] on span "Requested" at bounding box center [546, 209] width 20 height 6
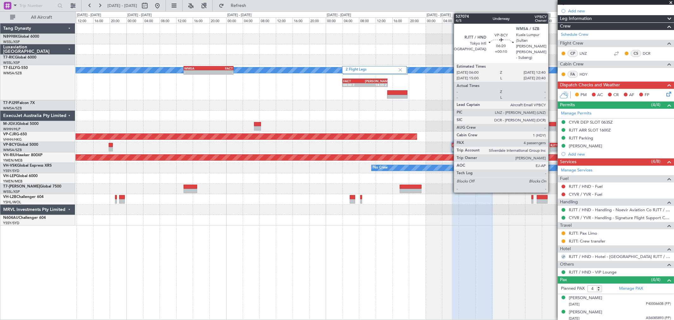
click at [551, 143] on div "RJTT" at bounding box center [556, 145] width 13 height 4
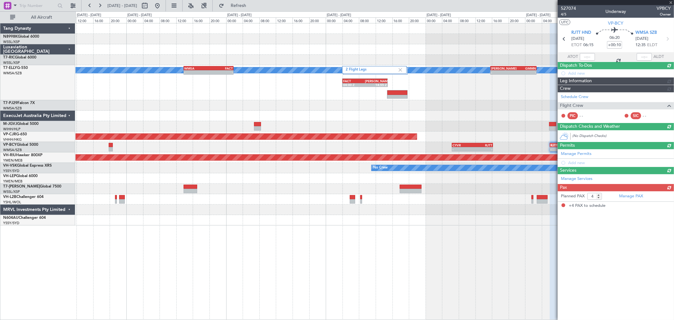
scroll to position [0, 0]
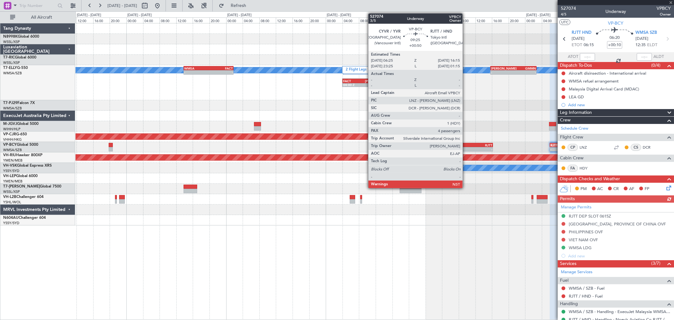
click at [466, 144] on div "CYVR" at bounding box center [463, 145] width 20 height 4
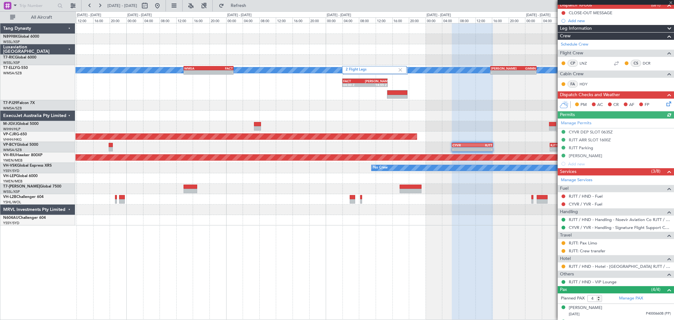
scroll to position [70, 0]
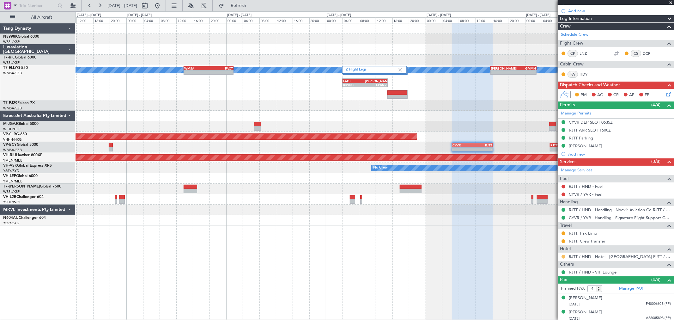
click at [564, 255] on button at bounding box center [564, 257] width 4 height 4
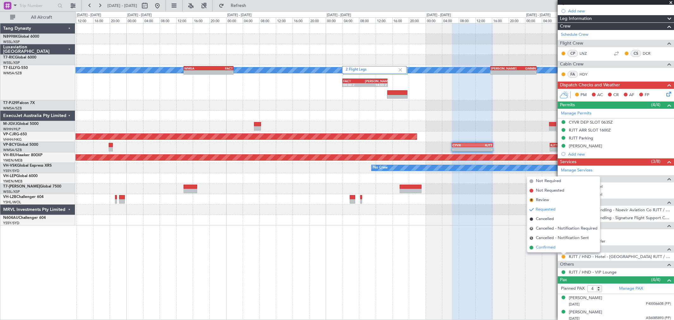
click at [554, 245] on span "Confirmed" at bounding box center [546, 247] width 20 height 6
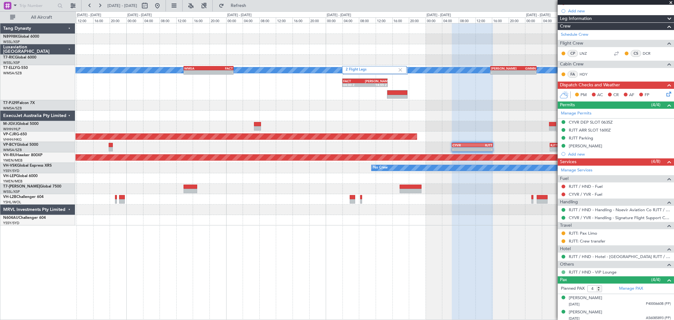
click at [562, 272] on button at bounding box center [564, 272] width 4 height 4
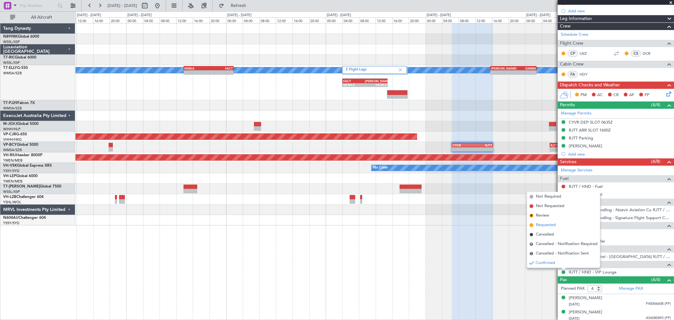
click at [552, 223] on span "Requested" at bounding box center [546, 225] width 20 height 6
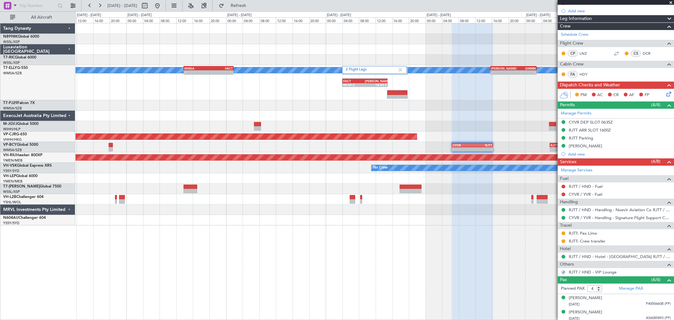
click at [485, 148] on div "- - CYVR 06:25 Z RJTT 16:15 Z - - RJTT 06:00 Z WMSA 12:40 Z" at bounding box center [375, 147] width 598 height 10
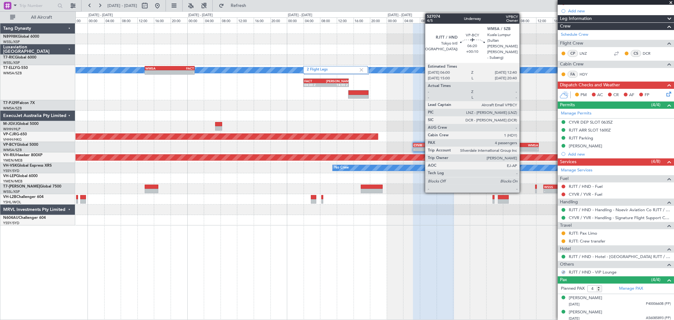
click at [523, 147] on div "-" at bounding box center [518, 149] width 13 height 4
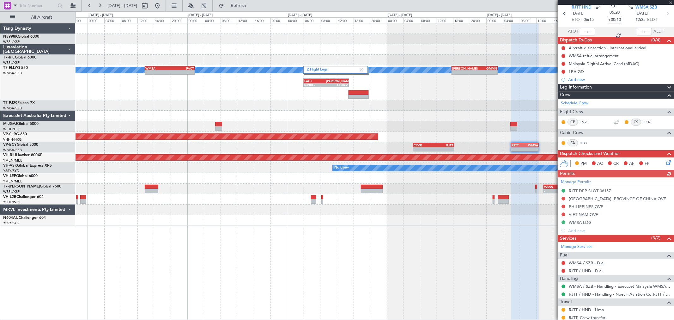
scroll to position [105, 0]
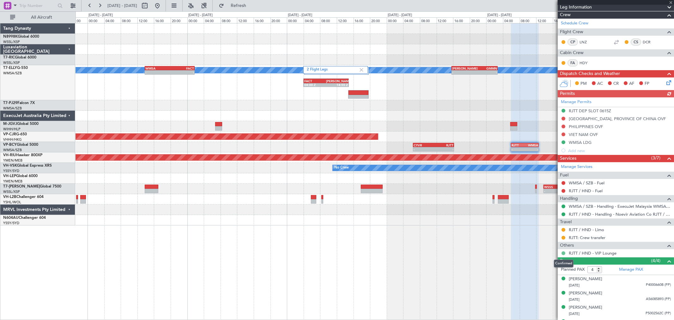
click at [563, 252] on button at bounding box center [564, 253] width 4 height 4
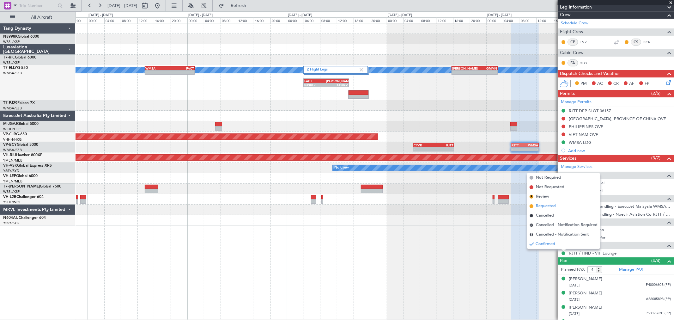
click at [550, 205] on span "Requested" at bounding box center [546, 206] width 20 height 6
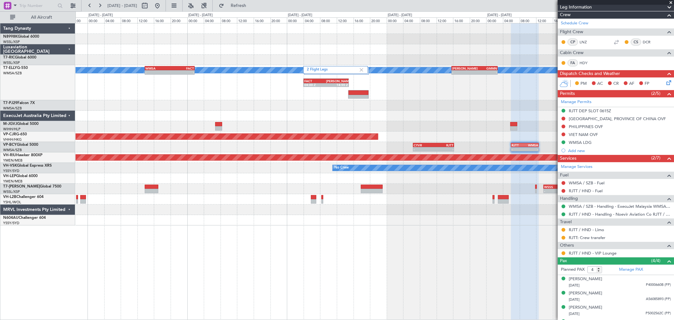
click at [313, 100] on div "2 Flight Legs Planned Maint Dubai (Dubai Intl) MEL - - WMSA 13:50 Z FACT 01:50 …" at bounding box center [375, 82] width 598 height 35
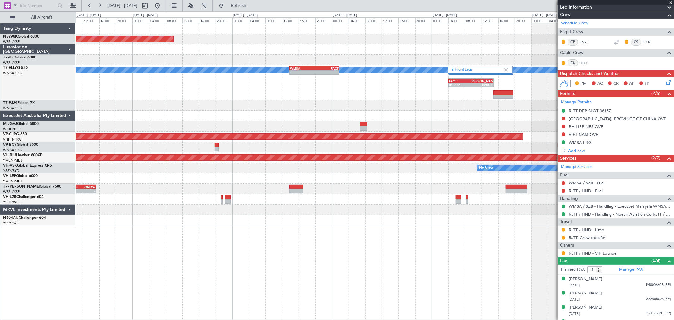
click at [339, 114] on div "Planned Maint Singapore (Seletar) 2 Flight Legs MEL - - WMSA 13:50 Z FACT 01:50…" at bounding box center [375, 124] width 598 height 202
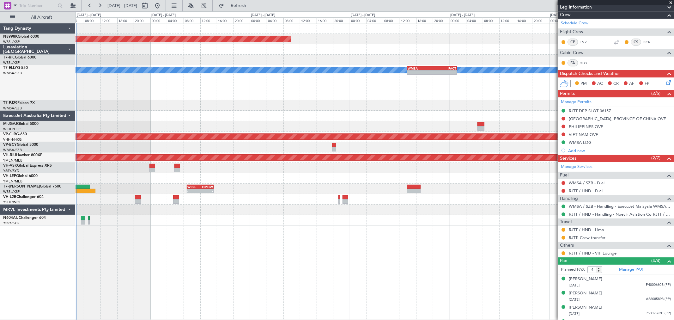
click at [317, 117] on div at bounding box center [375, 116] width 598 height 10
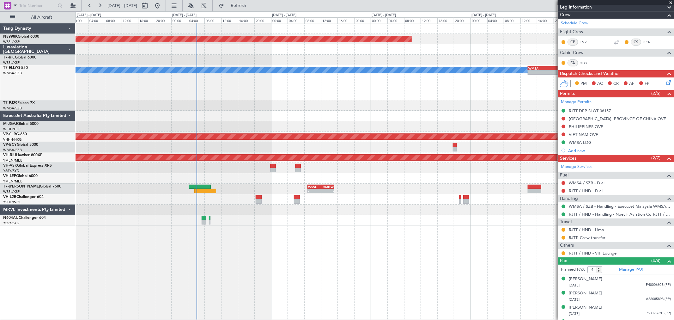
click at [236, 128] on div at bounding box center [375, 126] width 598 height 10
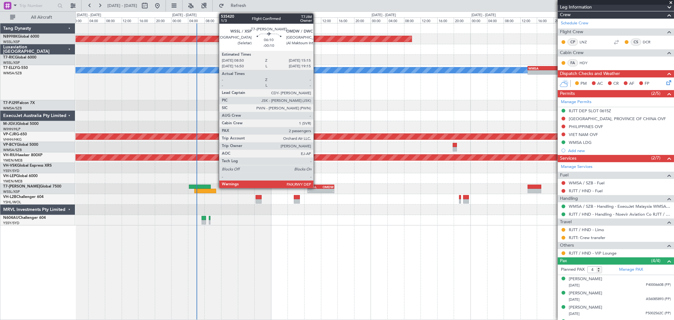
click at [317, 186] on div "WSSL" at bounding box center [314, 187] width 13 height 4
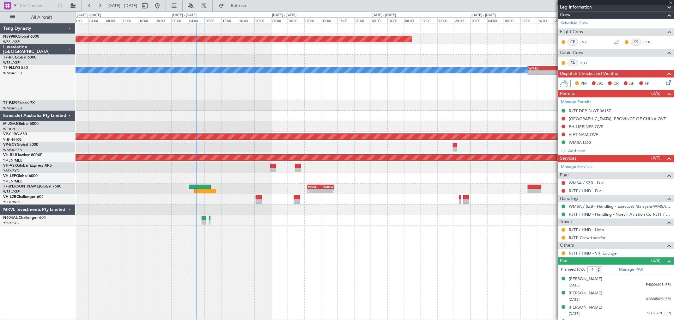
type input "-00:10"
type input "2"
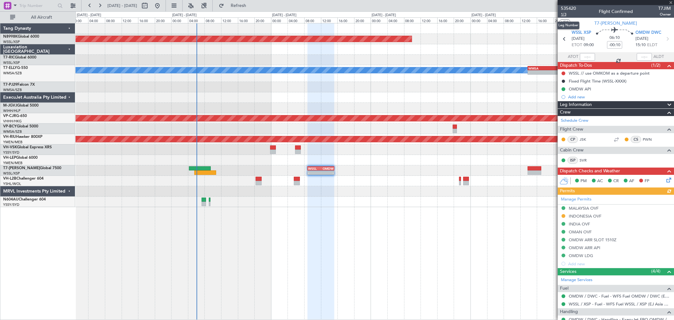
click at [564, 16] on span "1/3" at bounding box center [568, 14] width 15 height 5
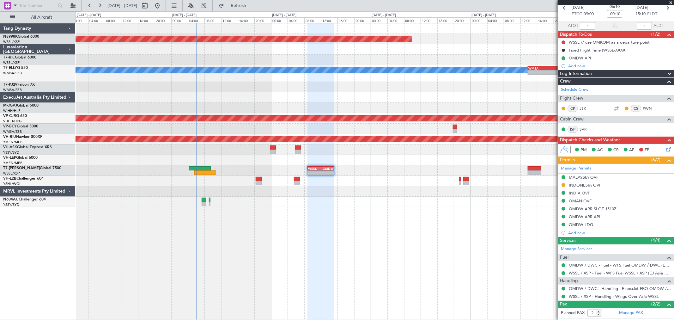
scroll to position [58, 0]
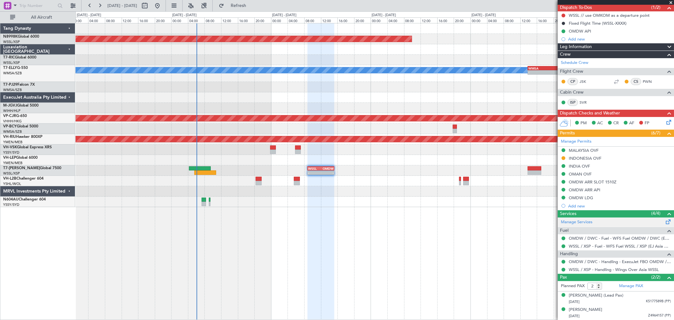
click at [577, 226] on div "Manage Services" at bounding box center [616, 221] width 116 height 9
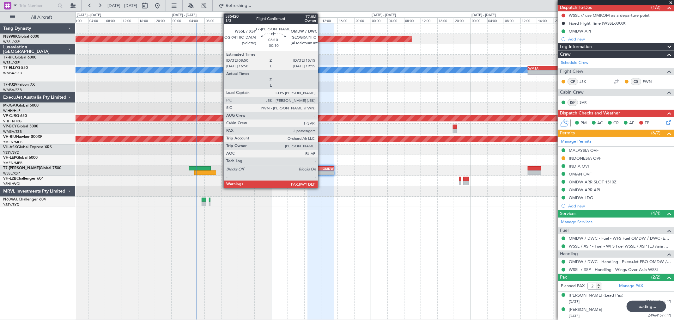
click at [321, 172] on div "-" at bounding box center [327, 173] width 13 height 4
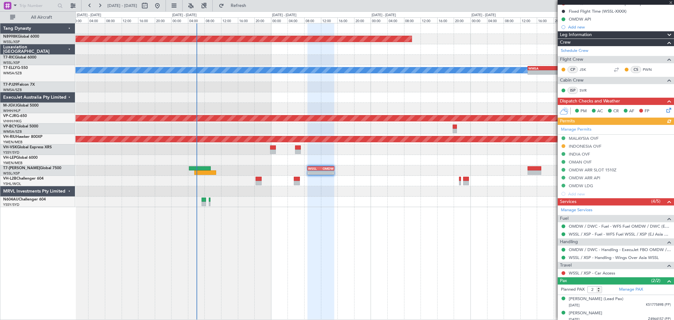
scroll to position [73, 0]
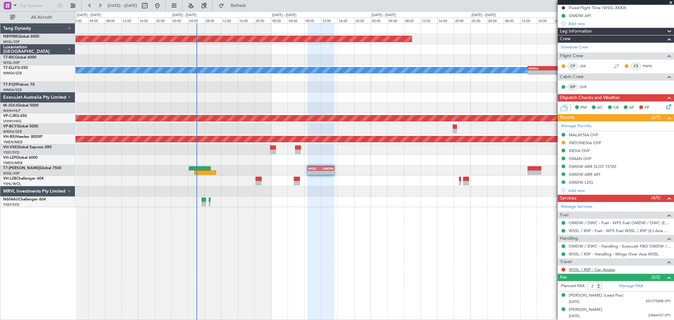
click at [596, 269] on link "WSSL / XSP - Car Access" at bounding box center [592, 269] width 46 height 5
click at [276, 134] on div "- - CYVR 06:25 Z RJTT 16:15 Z" at bounding box center [375, 129] width 598 height 10
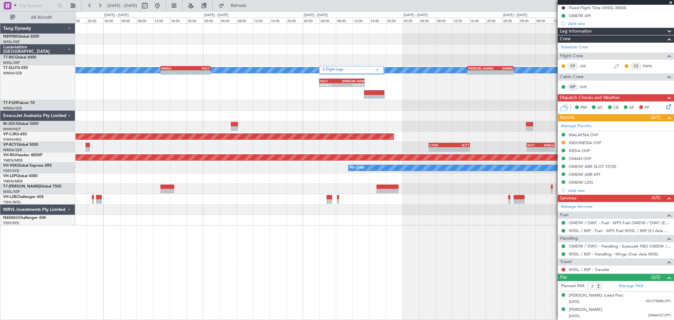
click at [273, 118] on div at bounding box center [375, 116] width 598 height 10
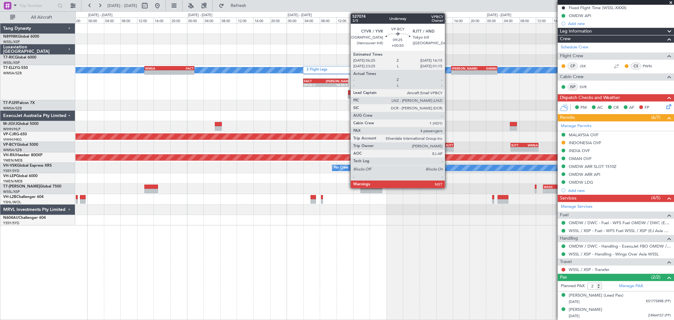
click at [448, 147] on div "-" at bounding box center [443, 149] width 20 height 4
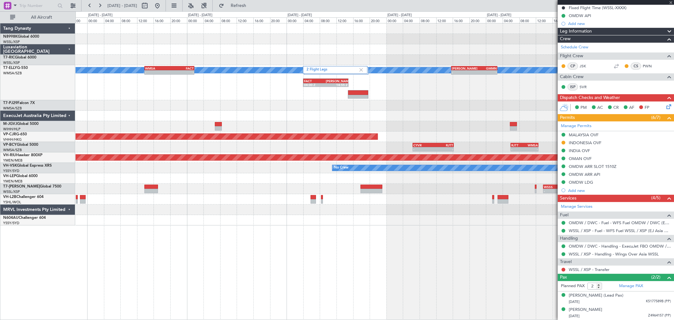
type input "+00:50"
type input "4"
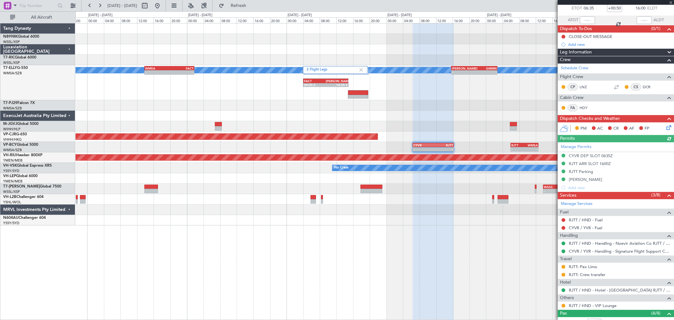
scroll to position [70, 0]
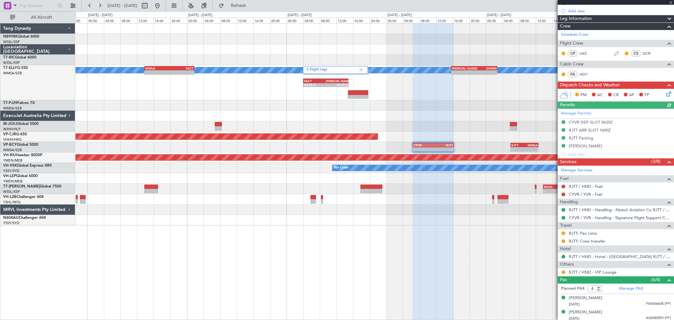
click at [564, 275] on div "RJTT / HND - VIP Lounge" at bounding box center [616, 272] width 116 height 8
click at [562, 272] on button at bounding box center [564, 272] width 4 height 4
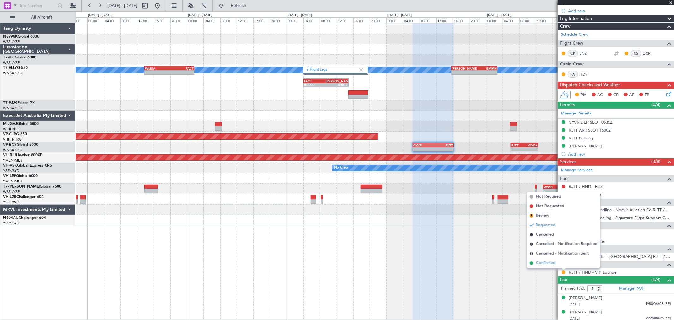
click at [558, 263] on li "Confirmed" at bounding box center [563, 262] width 73 height 9
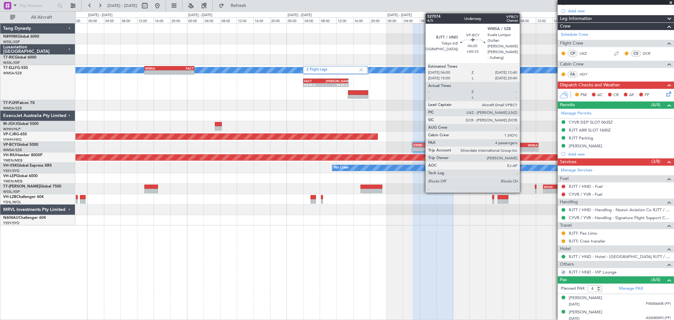
click at [523, 147] on div "06:00 Z" at bounding box center [517, 149] width 13 height 4
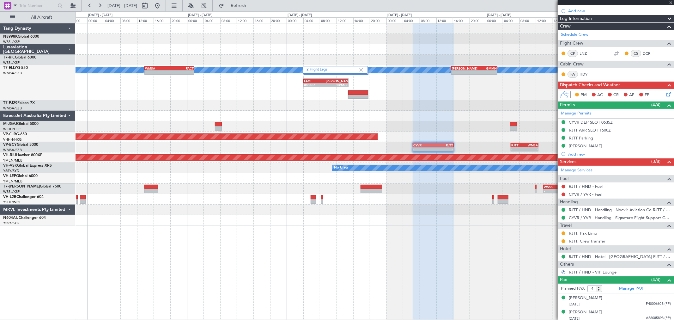
type input "+00:10"
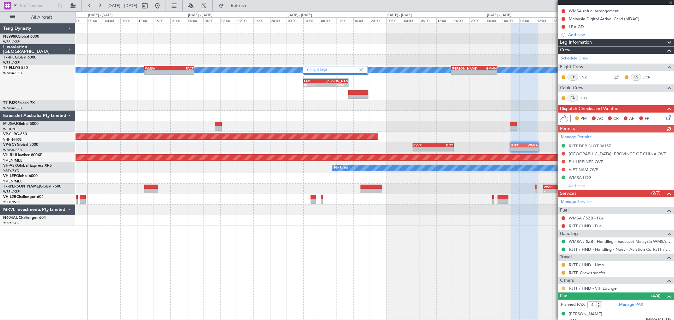
click at [564, 289] on button at bounding box center [564, 288] width 4 height 4
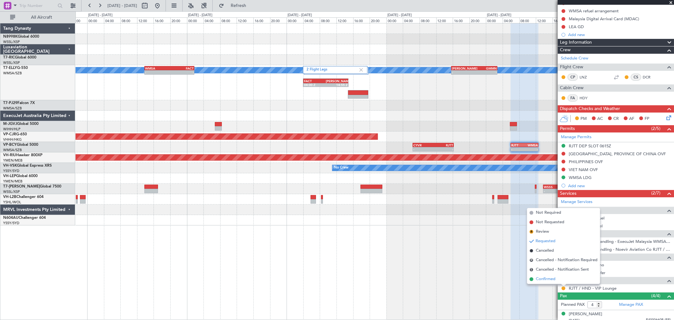
click at [553, 280] on span "Confirmed" at bounding box center [546, 279] width 20 height 6
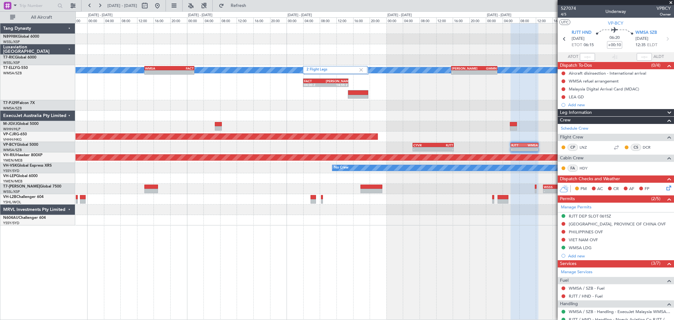
scroll to position [70, 0]
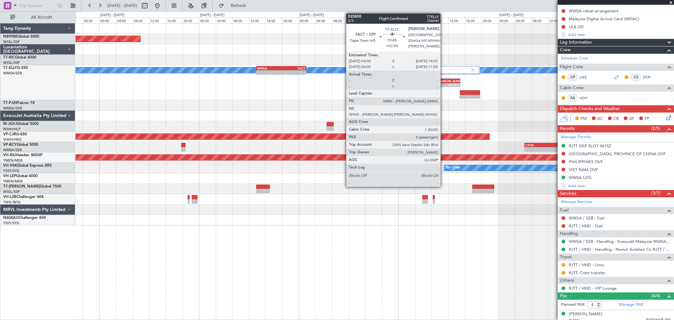
click at [444, 84] on div "14:55 Z" at bounding box center [449, 85] width 22 height 4
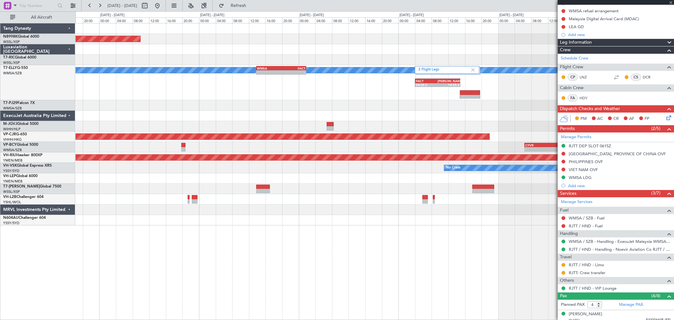
type input "+02:50"
type input "5"
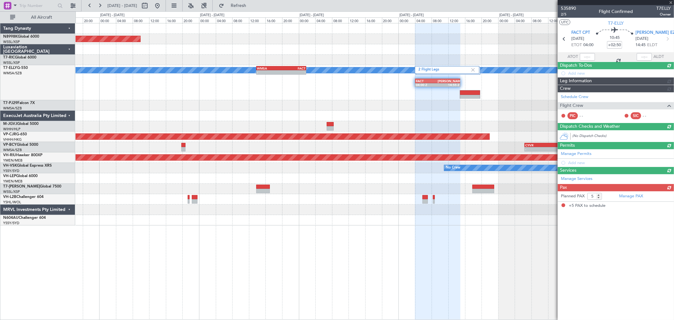
scroll to position [0, 0]
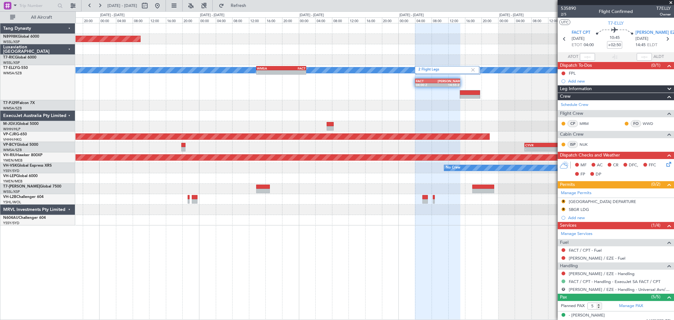
click at [565, 281] on button at bounding box center [564, 281] width 4 height 4
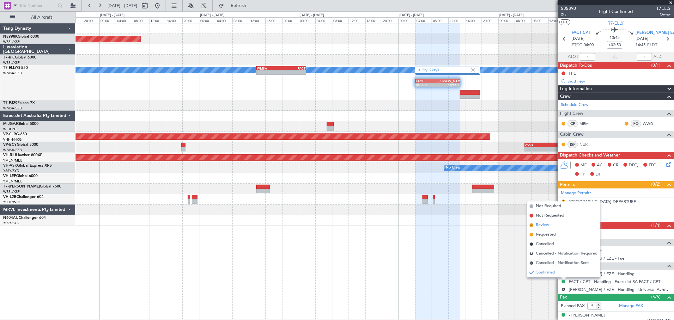
click at [545, 225] on span "Review" at bounding box center [542, 225] width 13 height 6
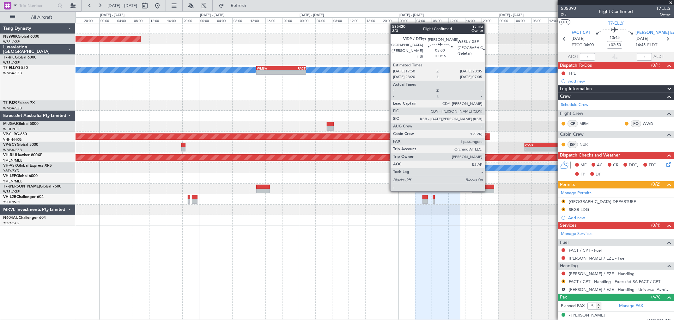
click at [488, 190] on div at bounding box center [483, 191] width 22 height 4
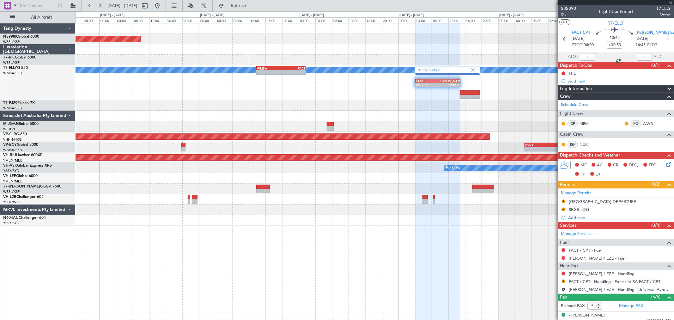
type input "+00:15"
type input "1"
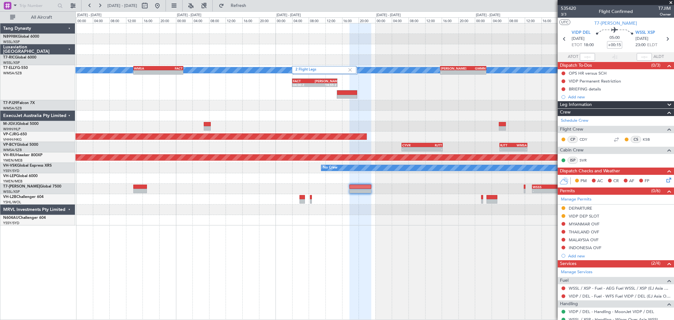
click at [387, 98] on div "2 Flight Legs MEL - - WMSA 13:50 Z FACT 01:50 Z - - SAEZ 15:40 Z GMMN 02:45 Z F…" at bounding box center [375, 82] width 598 height 35
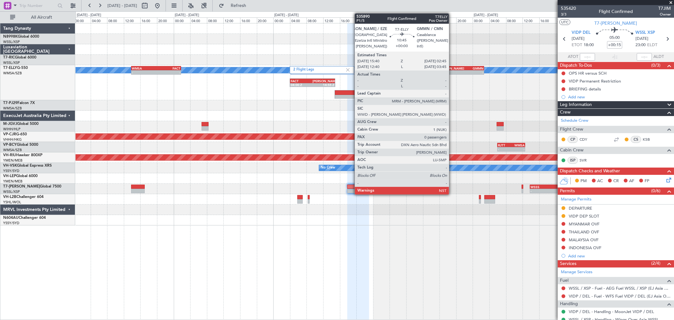
click at [452, 68] on div "[PERSON_NAME]" at bounding box center [450, 68] width 22 height 4
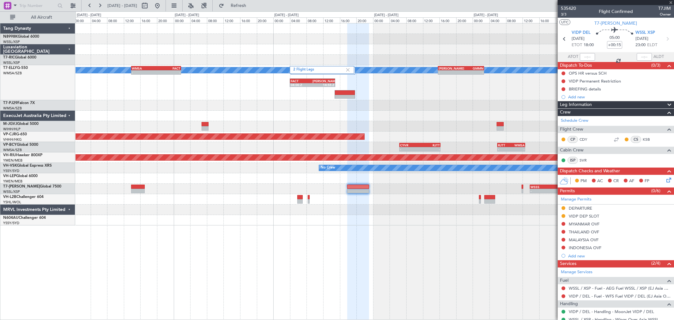
type input "0"
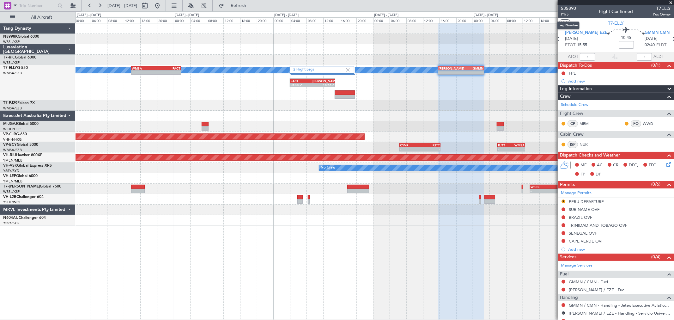
drag, startPoint x: 567, startPoint y: 13, endPoint x: 567, endPoint y: 21, distance: 7.6
click at [567, 21] on body "03 Sep 2025 - 09 Sep 2025 Refresh Quick Links All Aircraft Planned Maint Singap…" at bounding box center [337, 160] width 674 height 320
click at [562, 13] on span "P1/5" at bounding box center [568, 14] width 15 height 5
click at [572, 71] on div "FPL" at bounding box center [572, 72] width 7 height 5
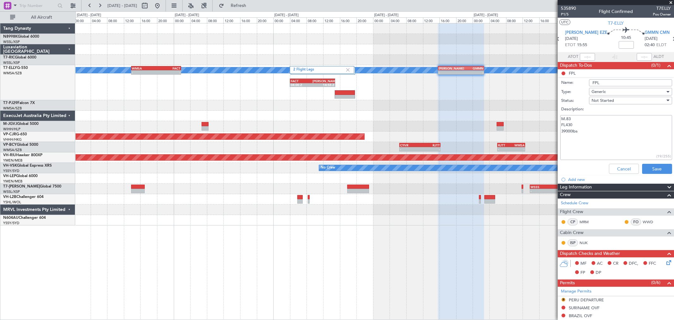
click at [577, 123] on textarea "M.83 FL430 39000lbs" at bounding box center [616, 137] width 112 height 45
type textarea "M.83 FL450 39000lbs"
click at [645, 165] on button "Save" at bounding box center [657, 169] width 30 height 10
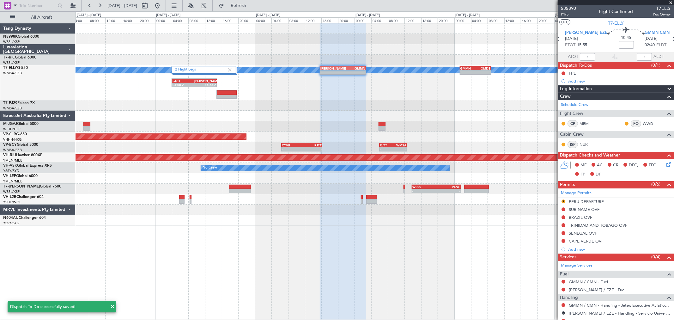
click at [353, 59] on div "2 Flight Legs Planned Maint Dubai (Dubai Intl) MEL - - SAEZ 15:40 Z GMMN 02:45 …" at bounding box center [375, 124] width 598 height 202
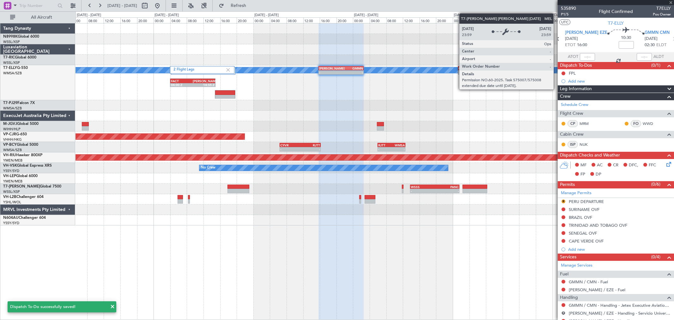
type input "+00:20"
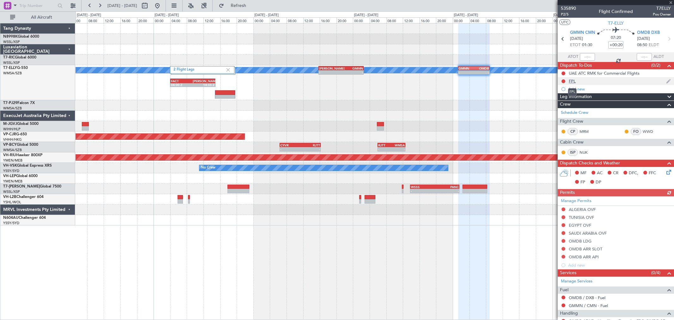
click at [573, 81] on div "FPL" at bounding box center [572, 80] width 7 height 5
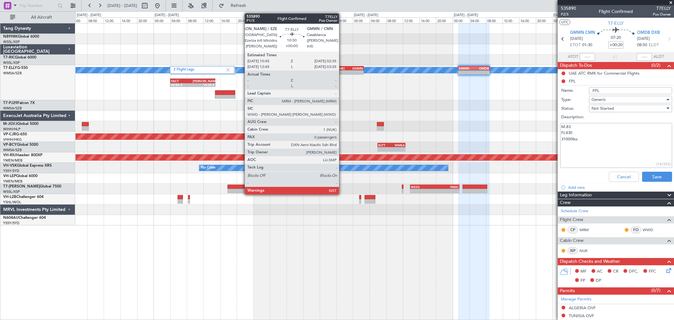
click at [342, 71] on div "-" at bounding box center [352, 72] width 22 height 4
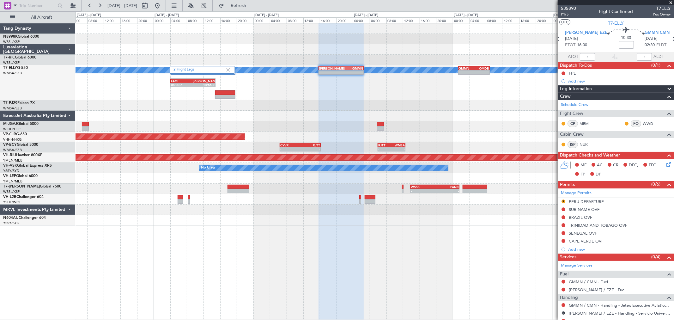
click at [351, 65] on div "2 Flight Legs Planned Maint Dubai (Dubai Intl) MEL - - SAEZ 15:45 Z GMMN 02:35 …" at bounding box center [375, 82] width 598 height 35
click at [563, 12] on span "P1/5" at bounding box center [568, 14] width 15 height 5
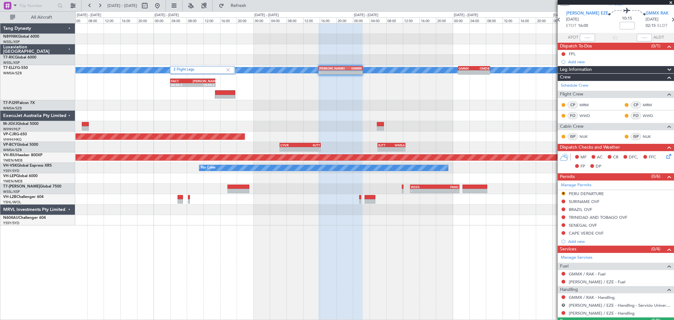
scroll to position [34, 0]
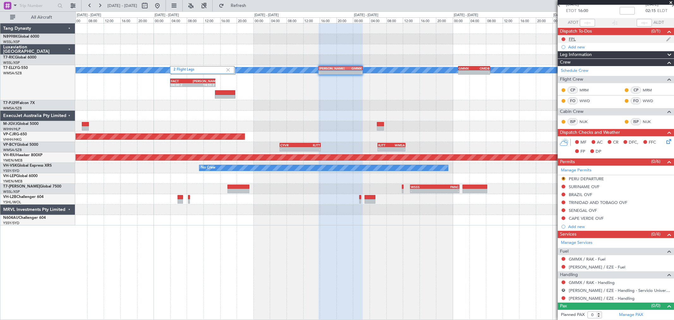
click at [575, 39] on div "FPL" at bounding box center [572, 38] width 7 height 5
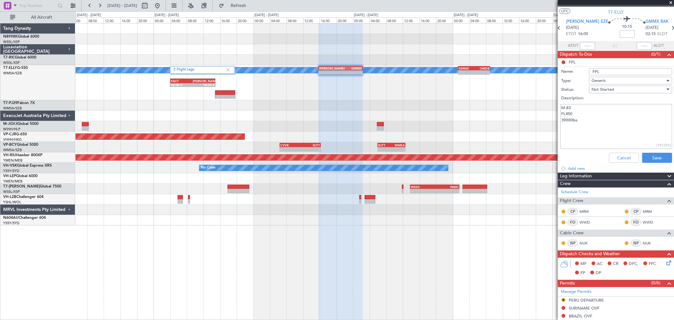
scroll to position [0, 0]
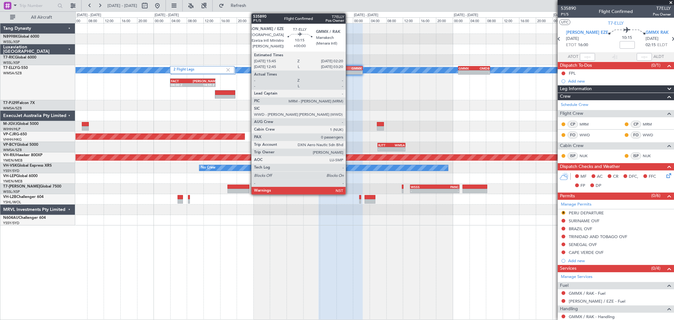
click at [349, 68] on div "GMMX" at bounding box center [351, 68] width 21 height 4
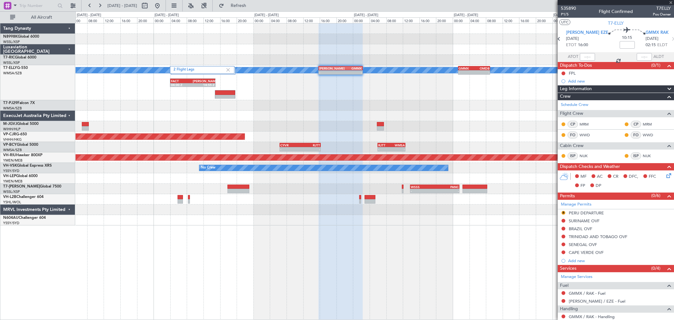
click at [408, 71] on div "2 Flight Legs Planned Maint Dubai (Dubai Intl) MEL - - SAEZ 15:45 Z GMMX 02:20 …" at bounding box center [375, 124] width 598 height 202
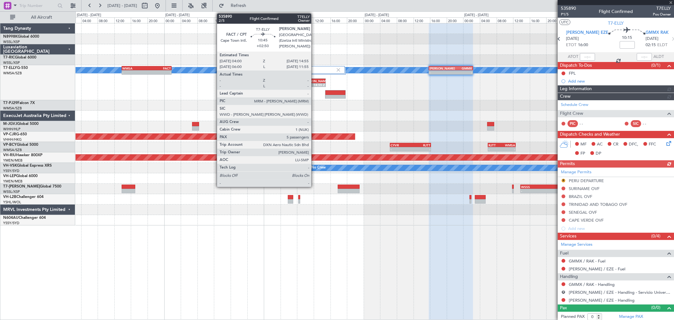
click at [314, 79] on div "FACT 04:00 Z [PERSON_NAME] 14:55 Z" at bounding box center [303, 81] width 45 height 4
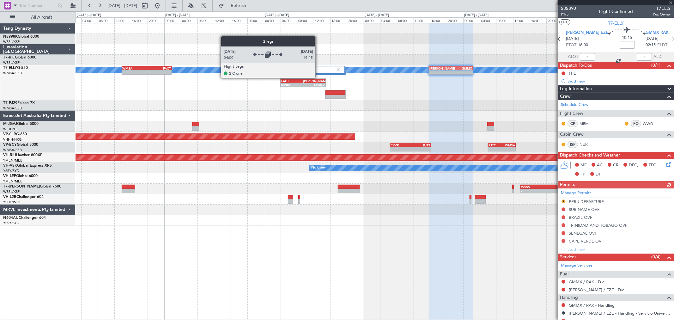
type input "+02:50"
type input "5"
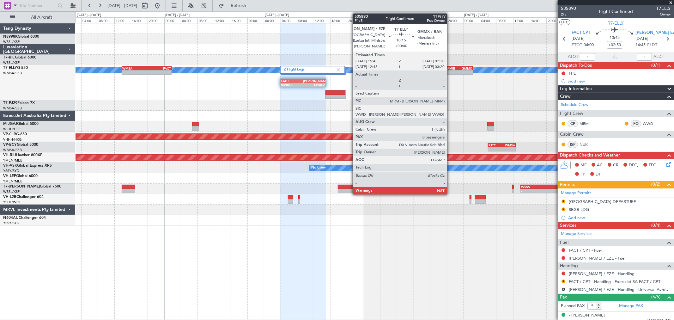
click at [450, 68] on div "[PERSON_NAME]" at bounding box center [439, 68] width 21 height 4
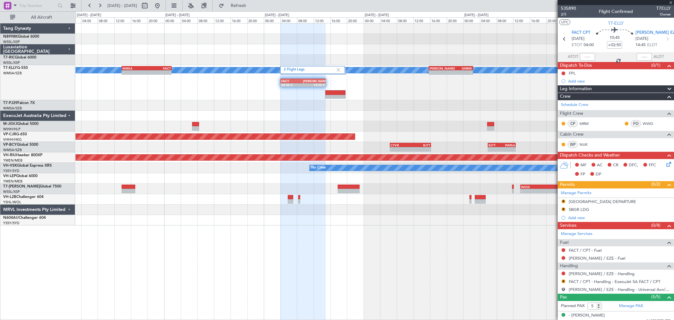
click at [450, 68] on div "[PERSON_NAME]" at bounding box center [439, 68] width 21 height 4
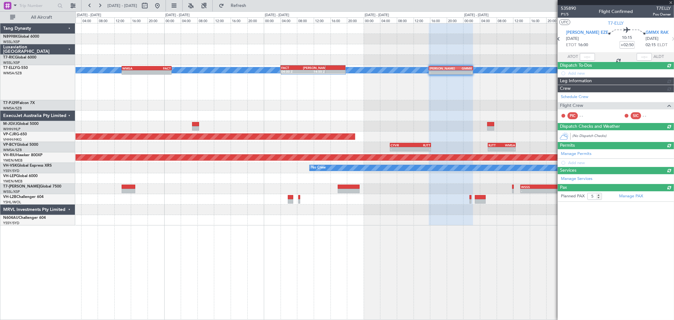
type input "0"
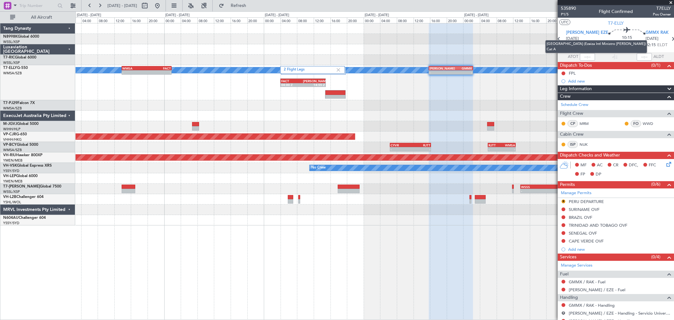
click at [615, 44] on mat-tooltip-component "[GEOGRAPHIC_DATA] (Ezeiza Intl Ministro [PERSON_NAME]) Cat A" at bounding box center [596, 47] width 111 height 22
drag, startPoint x: 615, startPoint y: 43, endPoint x: 614, endPoint y: 30, distance: 13.3
click at [615, 42] on mat-tooltip-component "[GEOGRAPHIC_DATA] (Ezeiza Intl Ministro [PERSON_NAME]) Cat A" at bounding box center [596, 47] width 111 height 22
click at [620, 44] on input at bounding box center [627, 45] width 15 height 8
type input "+00:15"
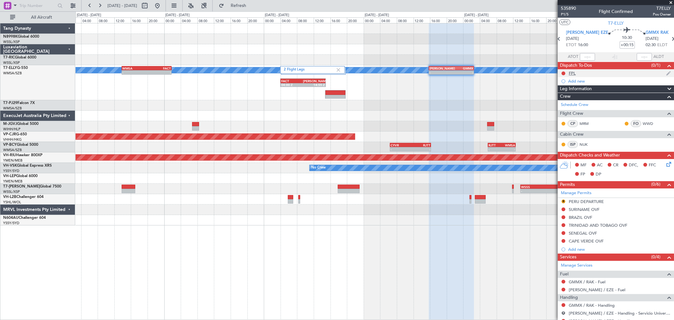
click at [572, 73] on div "FPL" at bounding box center [572, 72] width 7 height 5
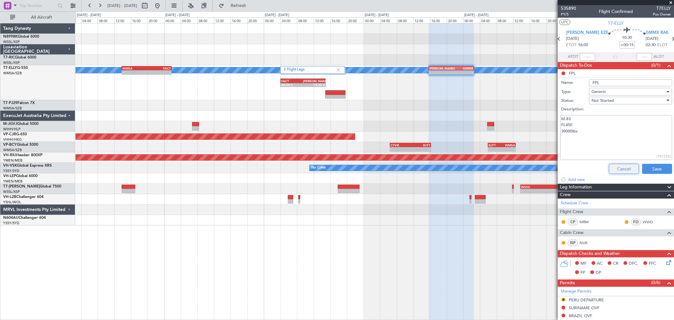
click at [618, 166] on button "Cancel" at bounding box center [624, 169] width 30 height 10
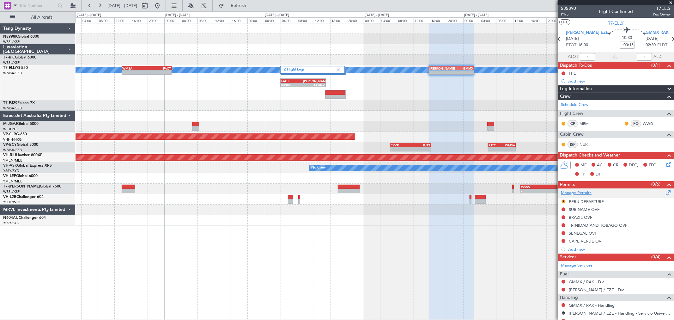
click at [580, 190] on link "Manage Permits" at bounding box center [576, 193] width 31 height 6
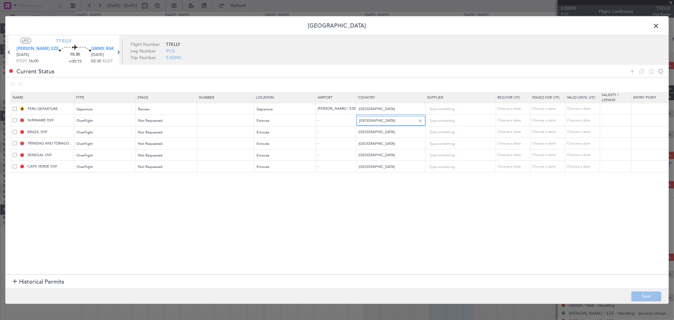
click at [386, 122] on input "Suriname" at bounding box center [387, 120] width 57 height 9
type input "S"
click at [373, 130] on span "Uruguay" at bounding box center [382, 130] width 59 height 9
type input "Uruguay"
drag, startPoint x: 387, startPoint y: 145, endPoint x: 342, endPoint y: 142, distance: 44.9
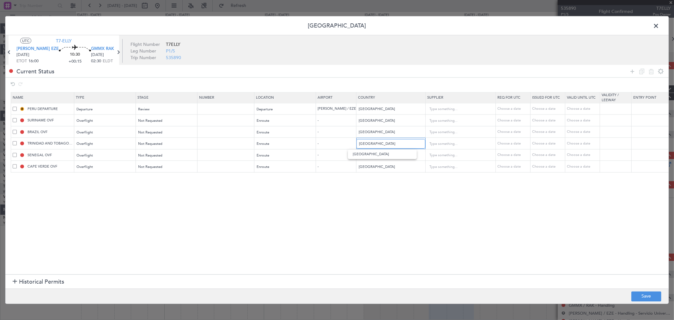
click at [342, 142] on tr "TRINIDAD AND TOBAGO OVF Overflight Not Requested Enroute - Trinidad and Tobago …" at bounding box center [419, 143] width 816 height 12
click at [362, 155] on span "Cape Verde" at bounding box center [382, 153] width 59 height 9
type input "Cape Verde"
click at [372, 168] on input "Cape Verde" at bounding box center [387, 166] width 57 height 9
drag, startPoint x: 375, startPoint y: 167, endPoint x: 338, endPoint y: 167, distance: 36.7
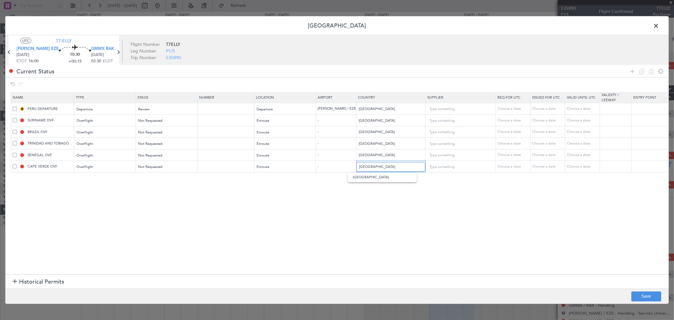
click at [338, 167] on tr "CAPE VERDE OVF Overflight Not Requested Enroute - Cape Verde Choose a date Choo…" at bounding box center [419, 167] width 816 height 12
type input "s"
type input "canarias"
click at [416, 164] on div at bounding box center [419, 166] width 7 height 7
click at [11, 167] on table "Name Type Stage Number Location Airport Country Supplier Req For Utc Issued For…" at bounding box center [418, 132] width 815 height 80
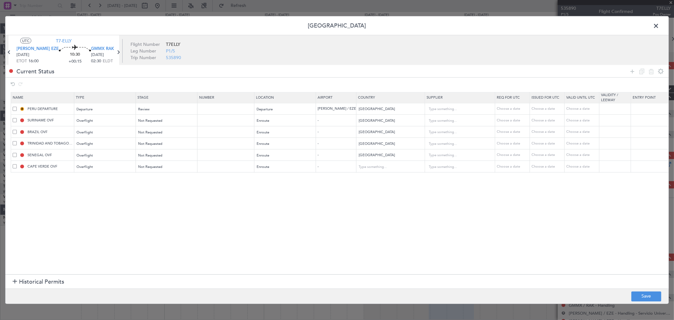
click at [14, 165] on span at bounding box center [15, 166] width 4 height 4
click at [17, 164] on input "checkbox" at bounding box center [17, 164] width 0 height 0
click at [653, 71] on icon at bounding box center [651, 71] width 8 height 8
click at [648, 295] on button "Save" at bounding box center [646, 296] width 30 height 10
click at [395, 145] on input "Cape Verde" at bounding box center [387, 143] width 57 height 9
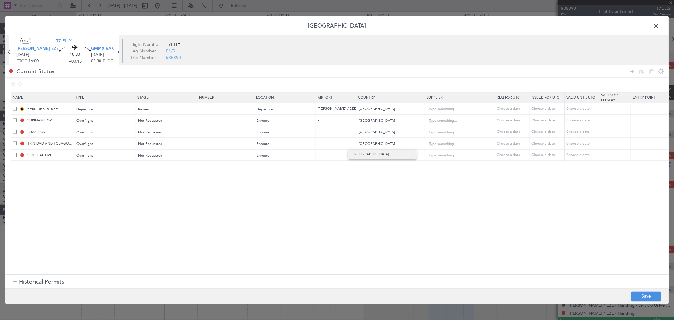
click at [13, 143] on span at bounding box center [15, 143] width 4 height 4
click at [17, 141] on input "checkbox" at bounding box center [17, 141] width 0 height 0
click at [650, 69] on icon at bounding box center [651, 71] width 8 height 8
type input "SENEGAL OVF"
type input "Senegal"
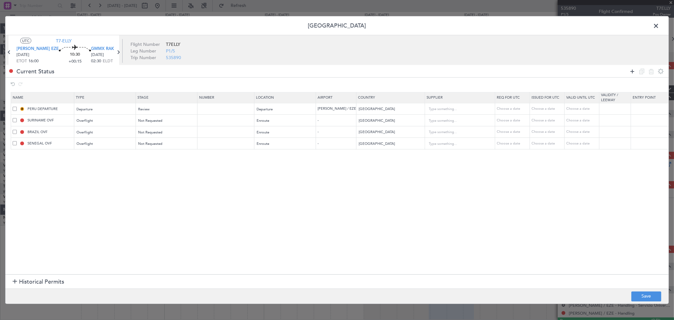
click at [631, 70] on icon at bounding box center [633, 71] width 8 height 8
click at [102, 153] on div "Type" at bounding box center [103, 155] width 52 height 9
click at [85, 224] on span "Overflight" at bounding box center [105, 224] width 56 height 9
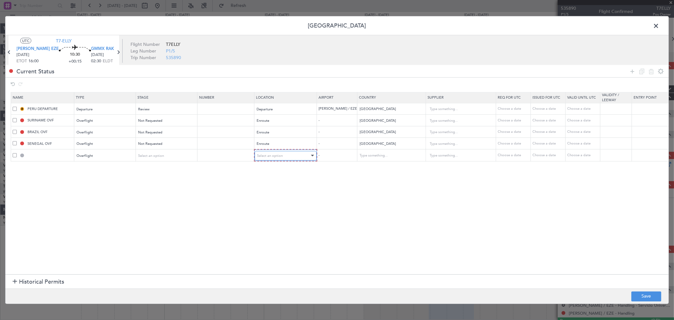
click at [262, 154] on span "Select an option" at bounding box center [270, 155] width 26 height 5
click at [261, 207] on span "Enroute" at bounding box center [286, 206] width 56 height 9
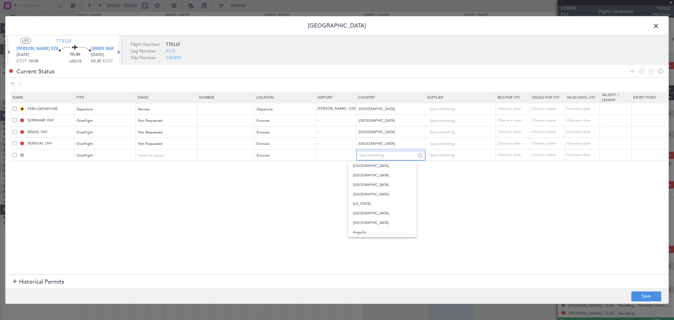
click at [362, 150] on input "text" at bounding box center [387, 154] width 57 height 9
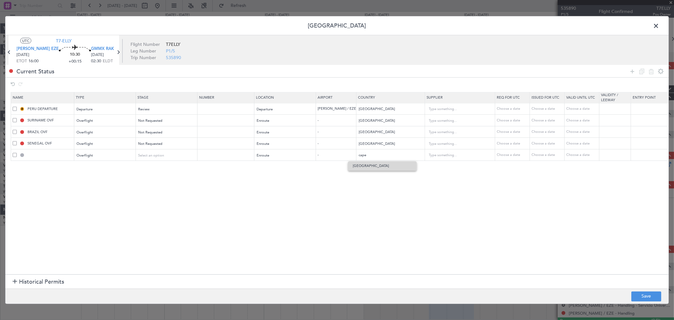
click at [367, 168] on span "Cape Verde" at bounding box center [382, 165] width 59 height 9
type input "Cape Verde"
click at [650, 298] on button "Save" at bounding box center [646, 296] width 30 height 10
type input "CAPE VERDE OVF"
type input "NNN"
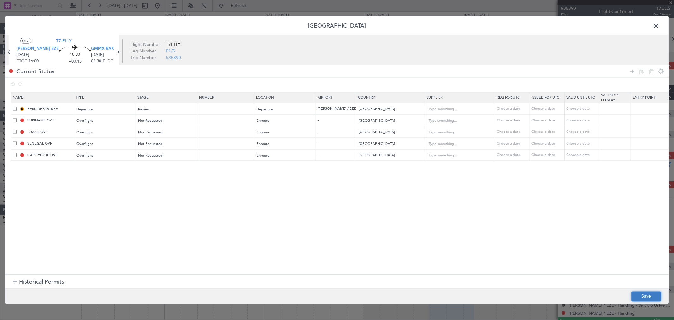
click at [643, 292] on button "Save" at bounding box center [646, 296] width 30 height 10
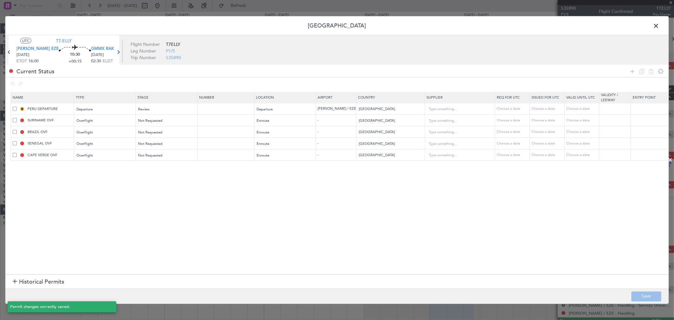
type input "URUGUAY OVF"
click at [659, 26] on span at bounding box center [659, 27] width 0 height 13
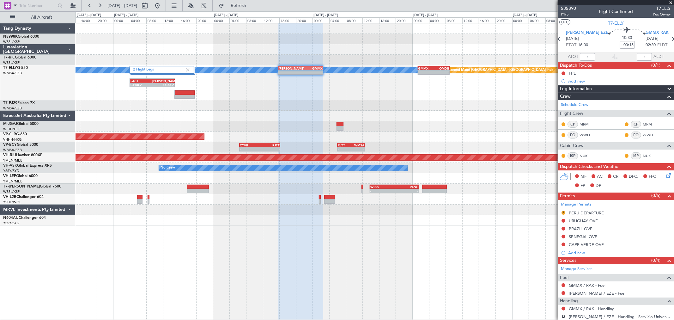
click at [367, 62] on div "2 Flight Legs MEL Planned Maint Dubai (Dubai Intl) - - SAEZ 15:45 Z GMMX 02:35 …" at bounding box center [375, 124] width 598 height 202
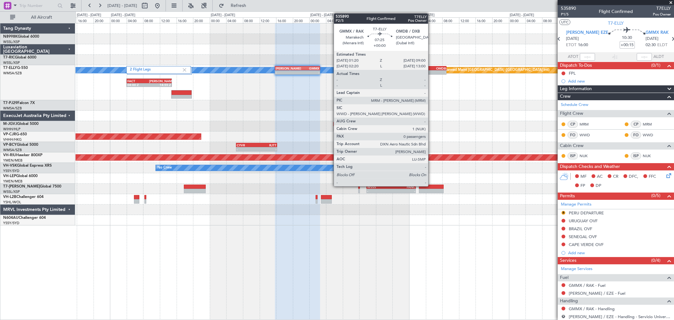
click at [429, 70] on div "-" at bounding box center [422, 72] width 15 height 4
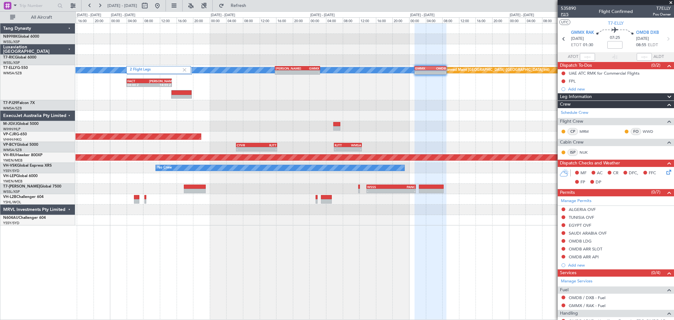
click at [566, 15] on span "P2/5" at bounding box center [568, 14] width 15 height 5
click at [572, 82] on div "FPL" at bounding box center [572, 80] width 7 height 5
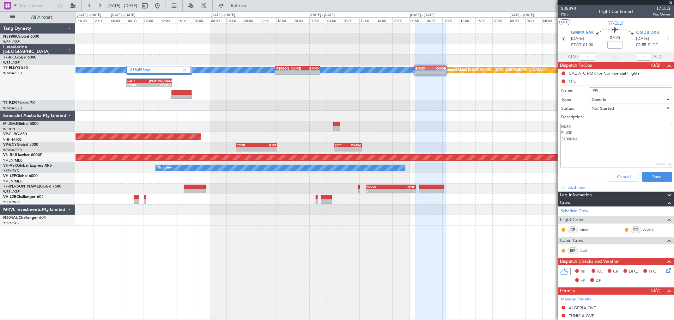
click at [575, 133] on textarea "M.83 FL430 31000lbs" at bounding box center [616, 145] width 112 height 45
click at [579, 130] on textarea "M.83 FL430 31000lbs" at bounding box center [616, 145] width 112 height 45
type textarea "M.83 FL450 31000lbs"
click at [650, 178] on button "Save" at bounding box center [657, 177] width 30 height 10
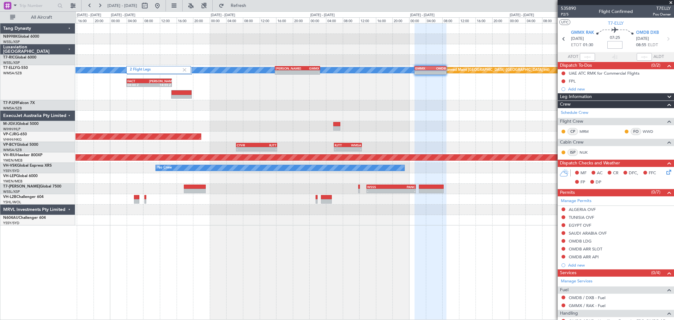
click at [614, 45] on input at bounding box center [614, 45] width 15 height 8
type input "-00:05"
click at [570, 81] on div "FPL" at bounding box center [572, 80] width 7 height 5
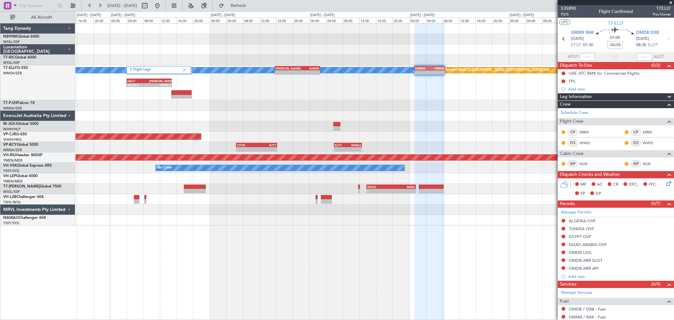
click at [613, 45] on input "-00:05" at bounding box center [614, 45] width 15 height 8
type input "+00:00"
click at [614, 45] on input at bounding box center [614, 45] width 15 height 8
type input "+00:20"
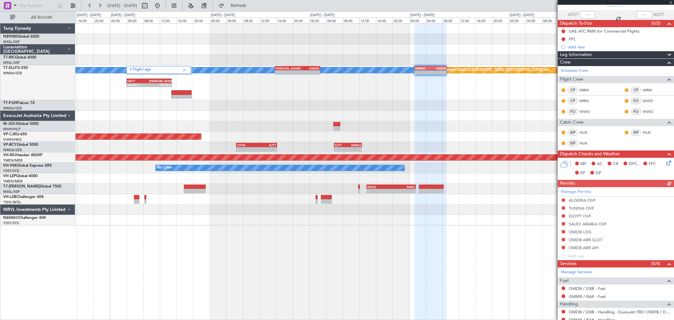
scroll to position [64, 0]
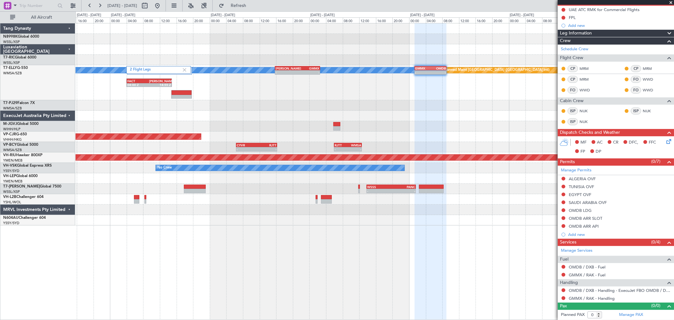
click at [506, 146] on div "- - CYVR 06:25 Z RJTT 16:15 Z - - RJTT 06:00 Z WMSA 12:40 Z" at bounding box center [375, 147] width 598 height 10
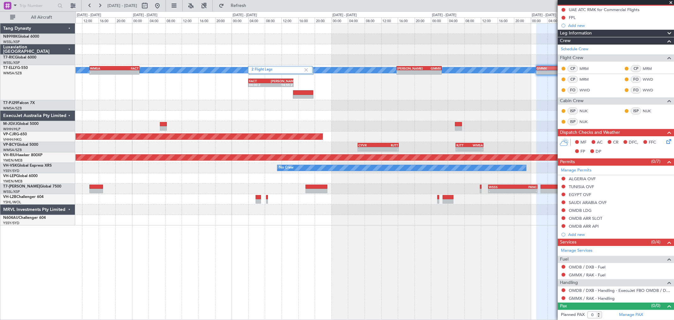
click at [355, 63] on div "Planned Maint Singapore (Seletar) 2 Flight Legs MEL Planned Maint Dubai (Dubai …" at bounding box center [375, 124] width 598 height 202
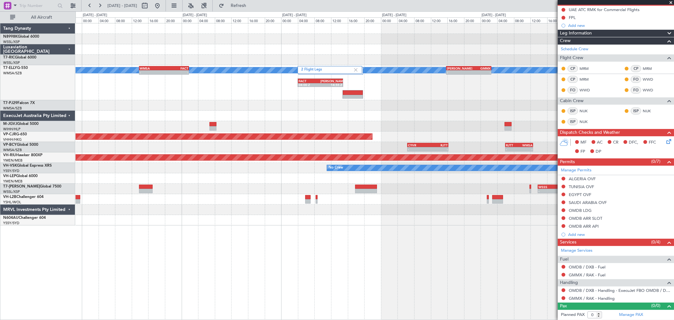
click at [315, 52] on div at bounding box center [375, 49] width 598 height 10
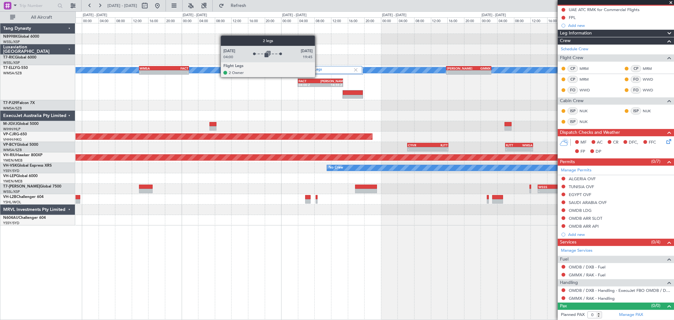
click at [317, 78] on div "FACT 04:00 Z [PERSON_NAME] 14:55 Z" at bounding box center [321, 82] width 46 height 9
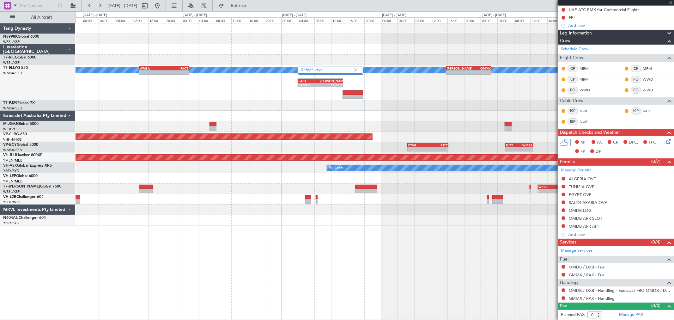
type input "+02:50"
type input "5"
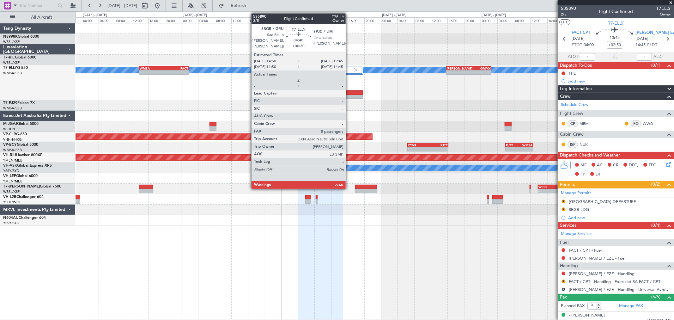
click at [349, 95] on div at bounding box center [353, 97] width 20 height 4
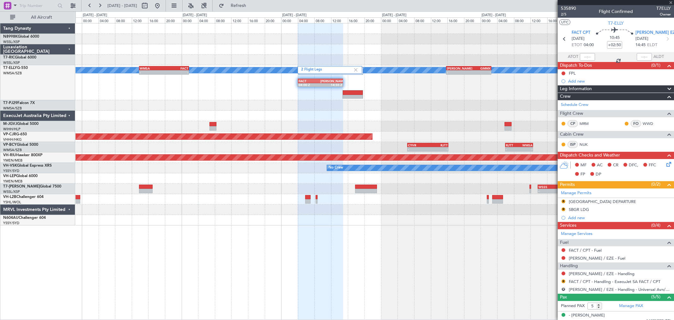
type input "+00:30"
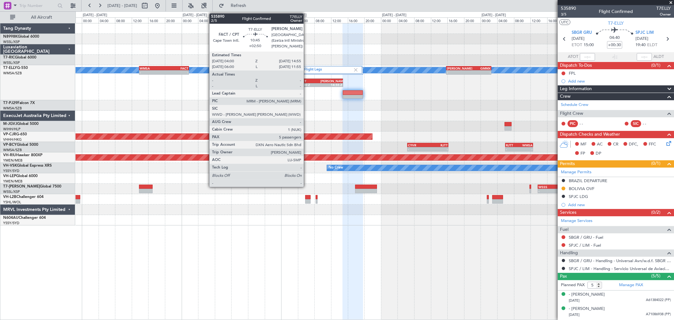
click at [307, 78] on div "FACT 04:00 Z [PERSON_NAME] 14:55 Z" at bounding box center [321, 82] width 46 height 9
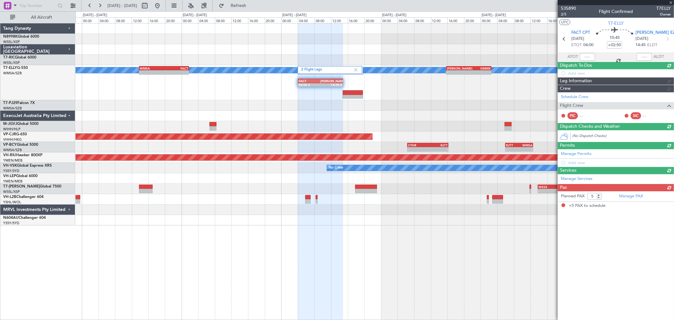
click at [160, 66] on div "WMSA" at bounding box center [152, 68] width 24 height 4
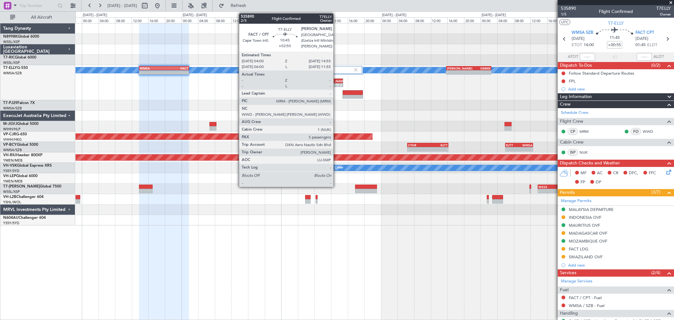
click at [337, 81] on div "[PERSON_NAME]" at bounding box center [331, 81] width 22 height 4
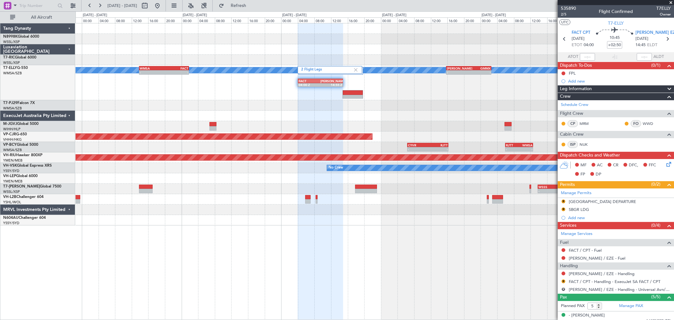
click at [248, 122] on div "Planned Maint [GEOGRAPHIC_DATA] (Seletar) 2 Flight Legs Planned Maint [GEOGRAPH…" at bounding box center [375, 124] width 598 height 202
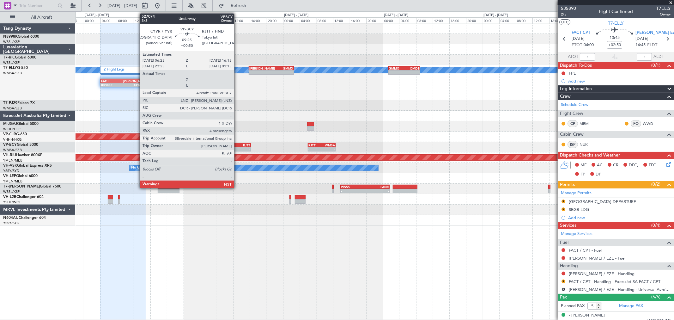
click at [236, 144] on div "RJTT" at bounding box center [240, 145] width 20 height 4
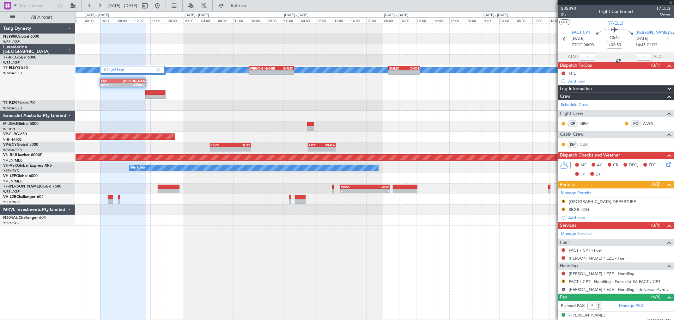
type input "+00:50"
type input "4"
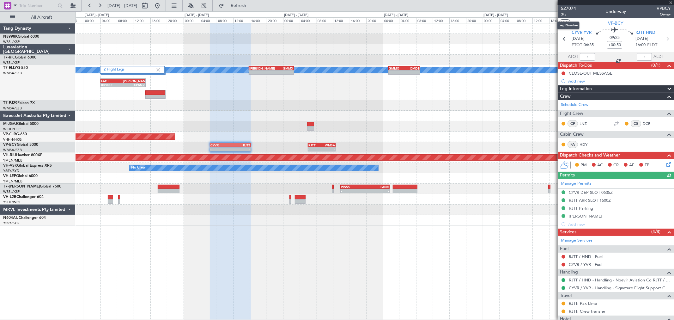
click at [564, 14] on span "3/5" at bounding box center [568, 14] width 15 height 5
click at [321, 94] on div "2 Flight Legs Planned Maint [GEOGRAPHIC_DATA] ([GEOGRAPHIC_DATA]) [PERSON_NAME]…" at bounding box center [375, 124] width 598 height 202
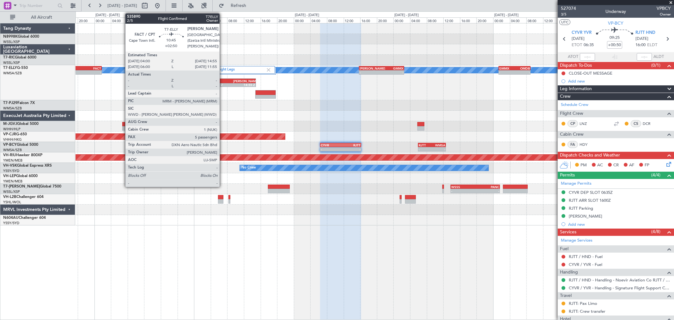
click at [229, 83] on div "04:00 Z" at bounding box center [222, 85] width 22 height 4
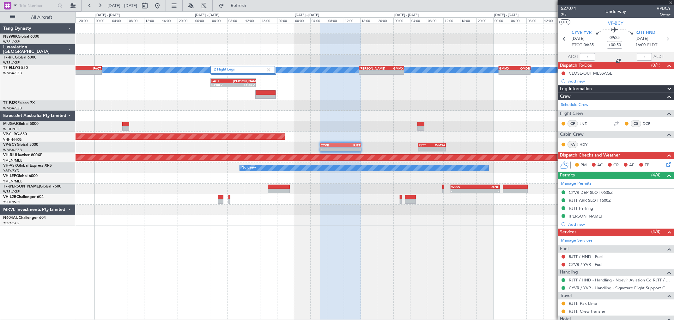
type input "+02:50"
type input "5"
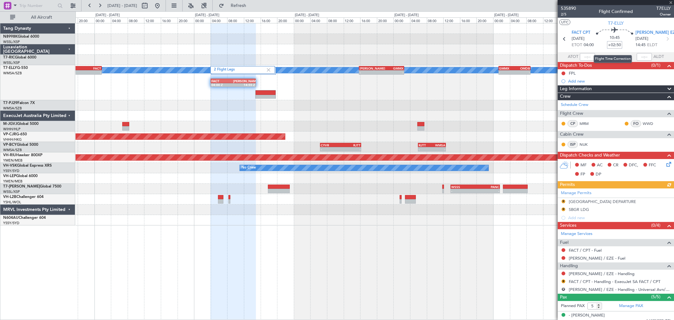
click at [616, 45] on input "+02:50" at bounding box center [614, 45] width 15 height 8
type input "+03:55"
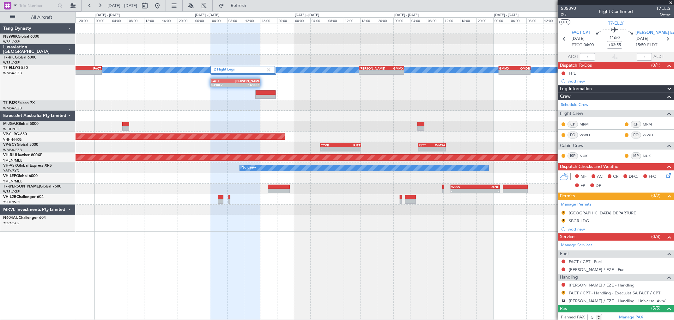
click at [247, 87] on div "2 Flight Legs Planned Maint [GEOGRAPHIC_DATA] ([GEOGRAPHIC_DATA]) [PERSON_NAME]…" at bounding box center [375, 82] width 598 height 35
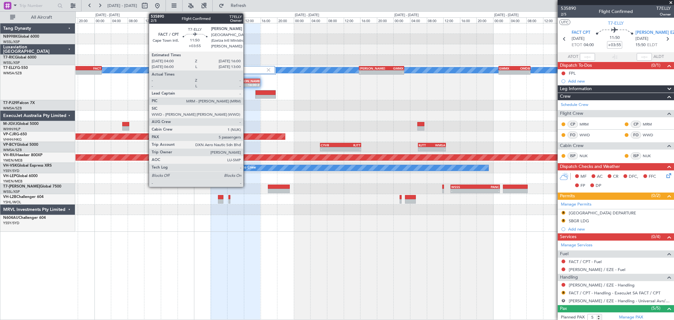
click at [246, 83] on div "16:00 Z" at bounding box center [247, 85] width 24 height 4
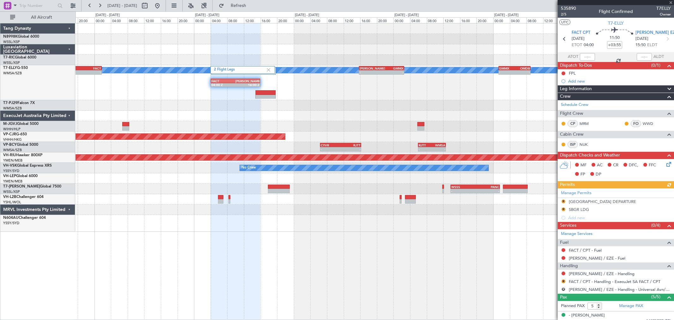
click at [246, 83] on div "16:00 Z" at bounding box center [247, 85] width 24 height 4
click at [611, 43] on input "+03:55" at bounding box center [614, 45] width 15 height 8
type input "0"
type input "+00:00"
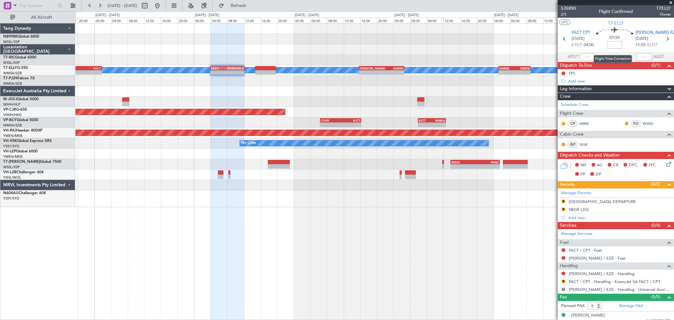
click at [611, 43] on input at bounding box center [614, 45] width 15 height 8
type input "+02:35"
